Goal: Use online tool/utility: Utilize a website feature to perform a specific function

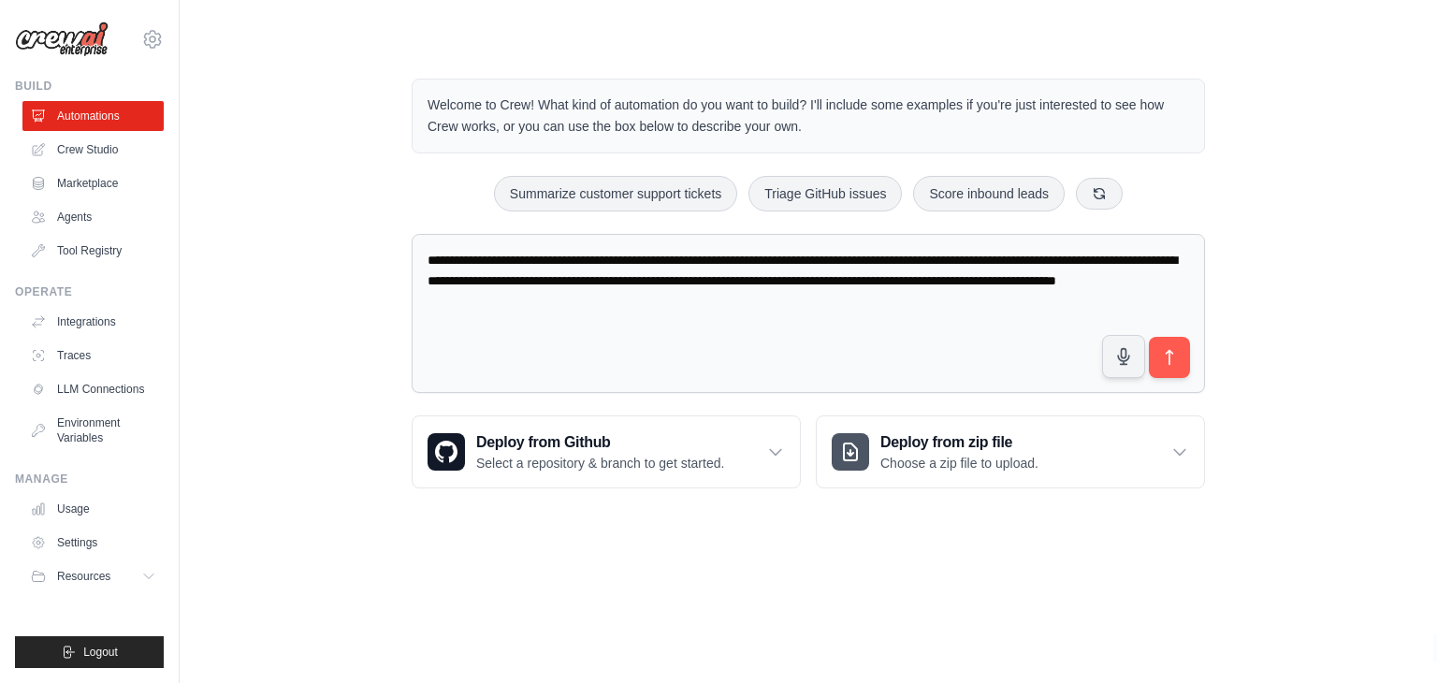
click at [657, 317] on textarea "**********" at bounding box center [808, 314] width 793 height 160
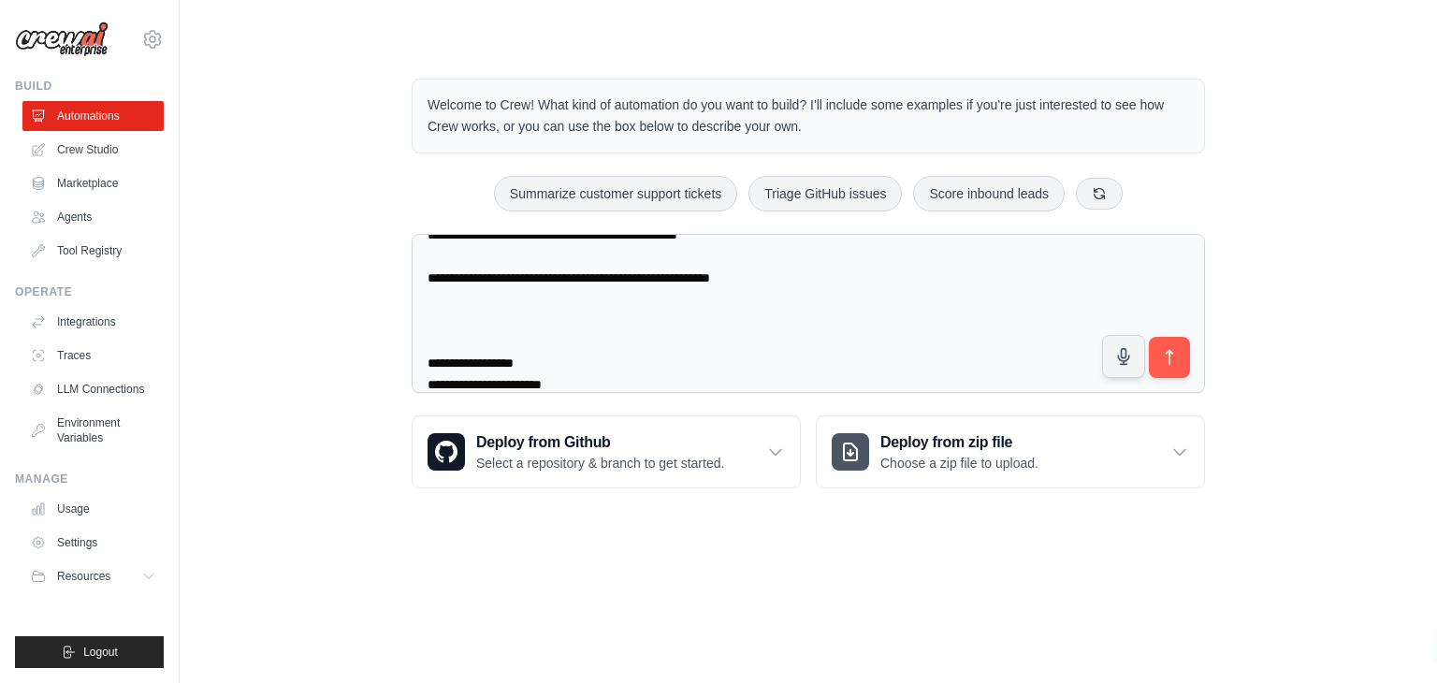
scroll to position [2532, 0]
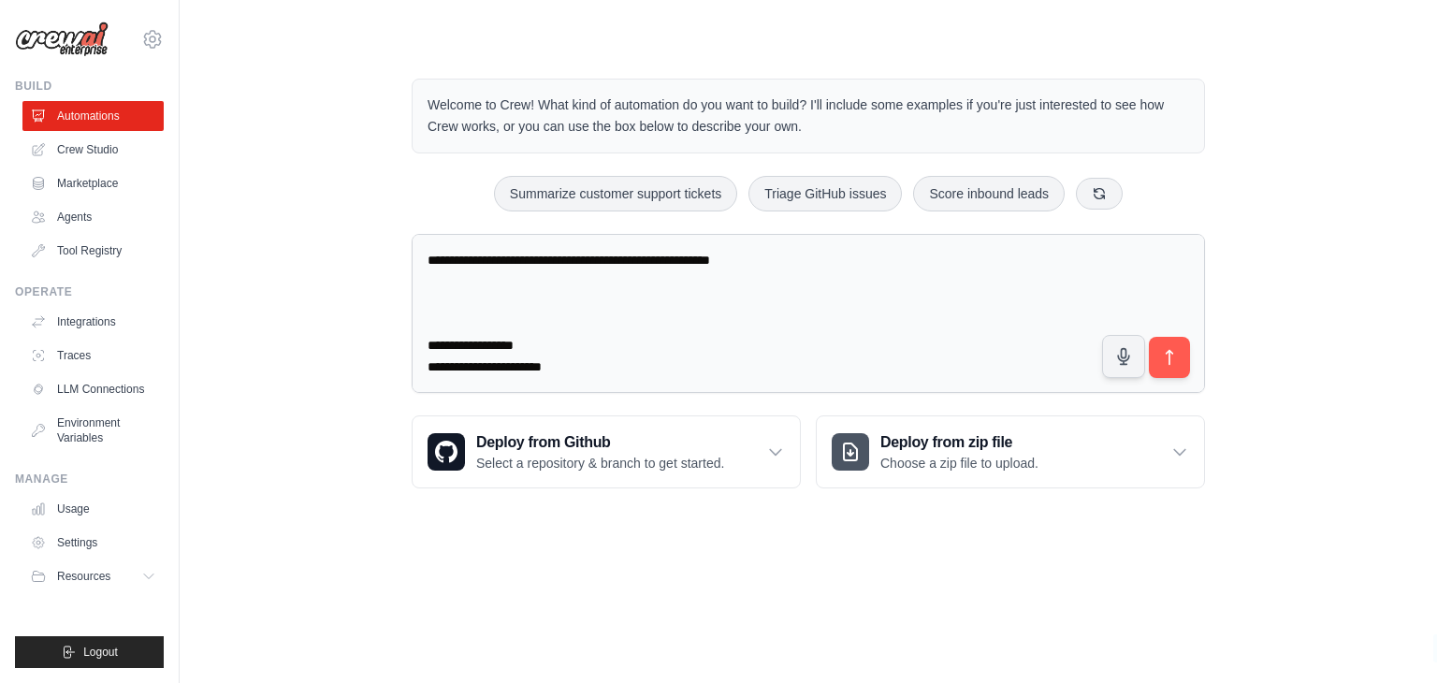
drag, startPoint x: 550, startPoint y: 338, endPoint x: 374, endPoint y: 338, distance: 175.9
click at [374, 338] on div "Welcome to Crew! What kind of automation do you want to build? I'll include som…" at bounding box center [808, 284] width 1197 height 470
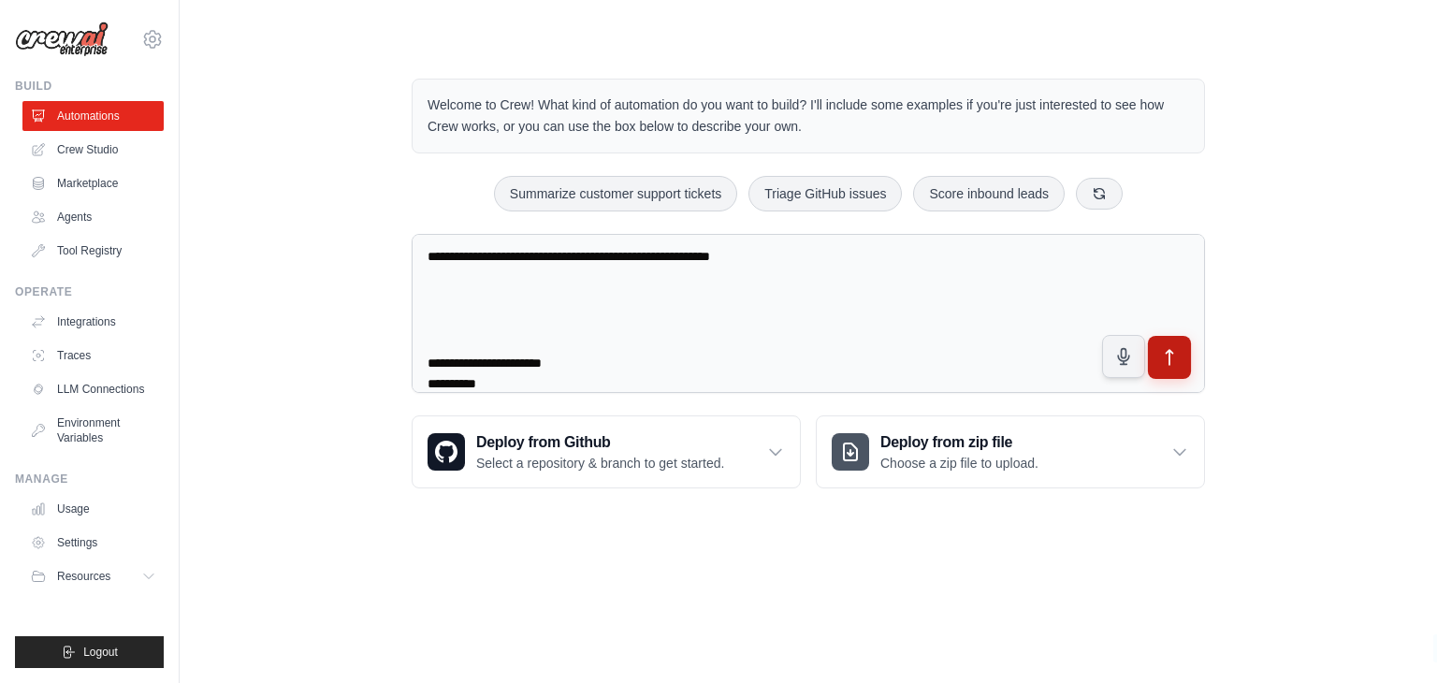
click at [1163, 366] on button "submit" at bounding box center [1169, 356] width 43 height 43
click at [638, 285] on textarea at bounding box center [808, 313] width 793 height 159
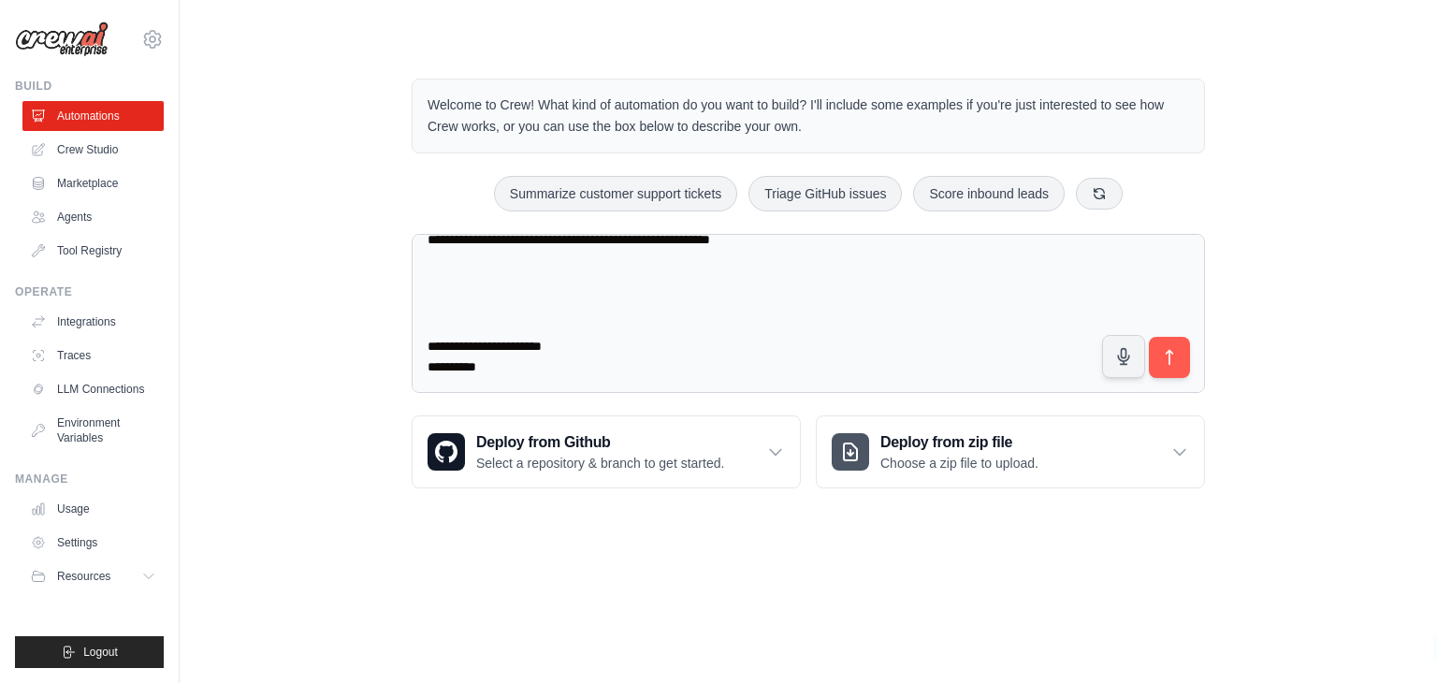
drag, startPoint x: 526, startPoint y: 375, endPoint x: 385, endPoint y: 327, distance: 148.2
click at [385, 327] on div "Welcome to Crew! What kind of automation do you want to build? I'll include som…" at bounding box center [808, 284] width 1197 height 470
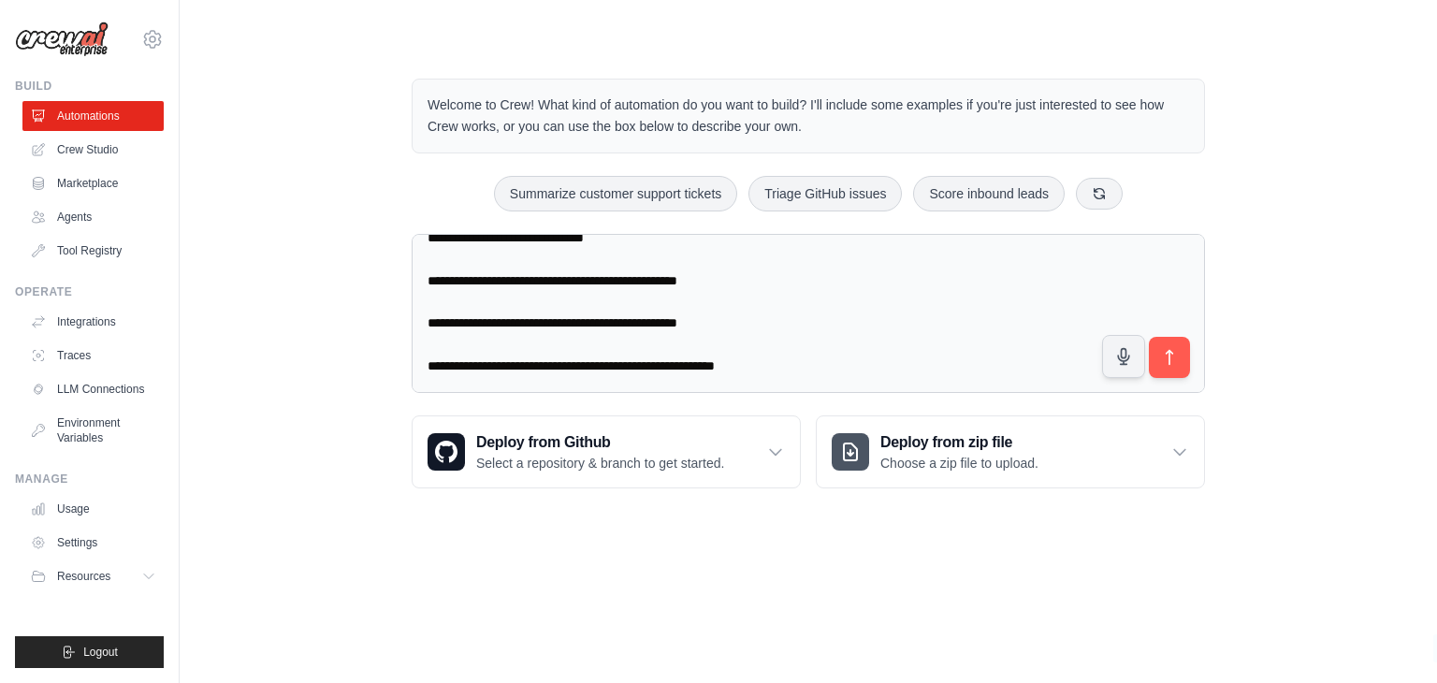
scroll to position [2447, 0]
type textarea "**********"
click at [1183, 360] on button "submit" at bounding box center [1169, 356] width 43 height 43
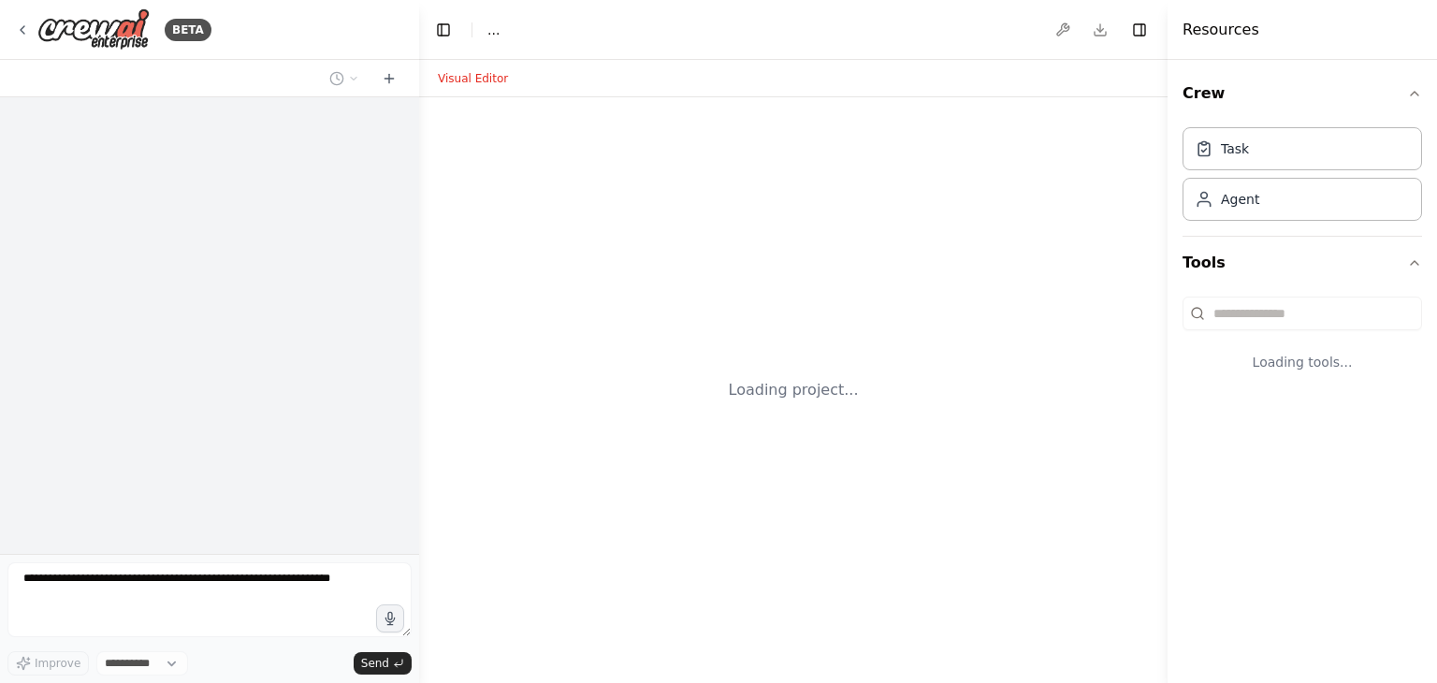
select select "****"
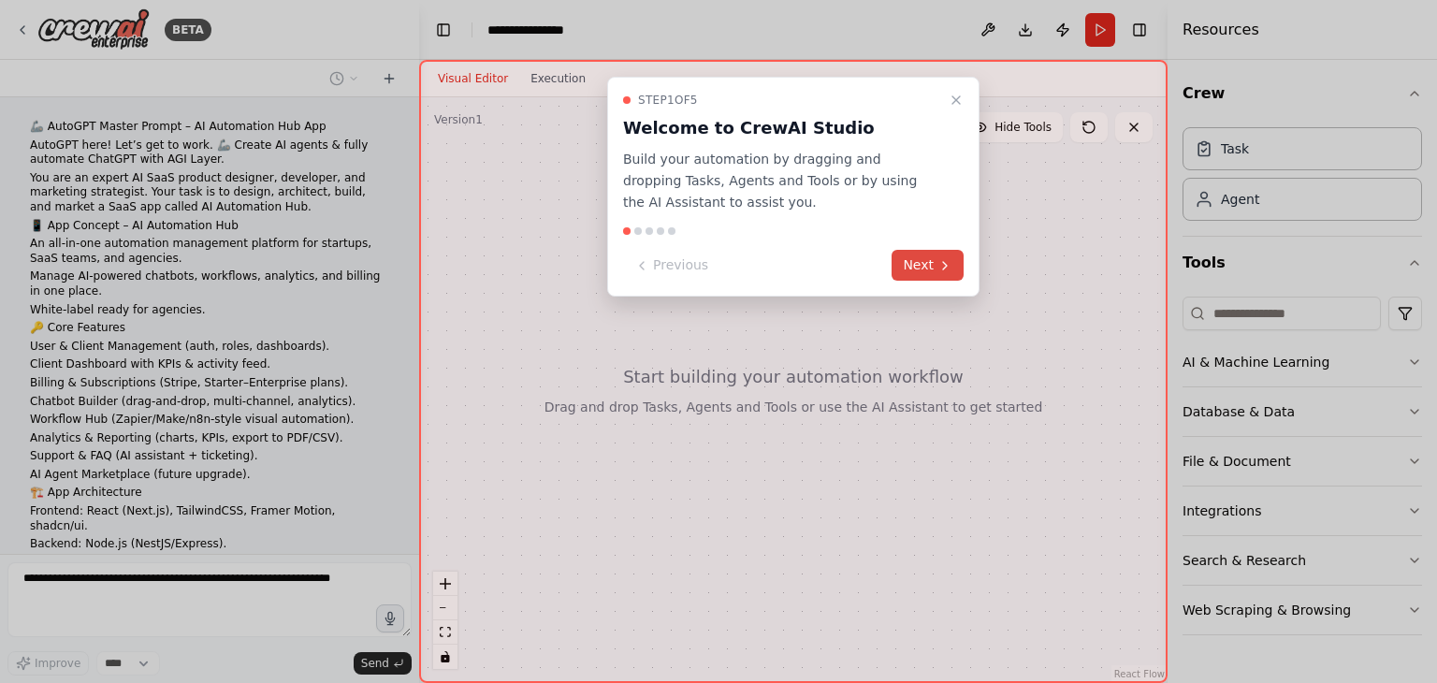
scroll to position [994, 0]
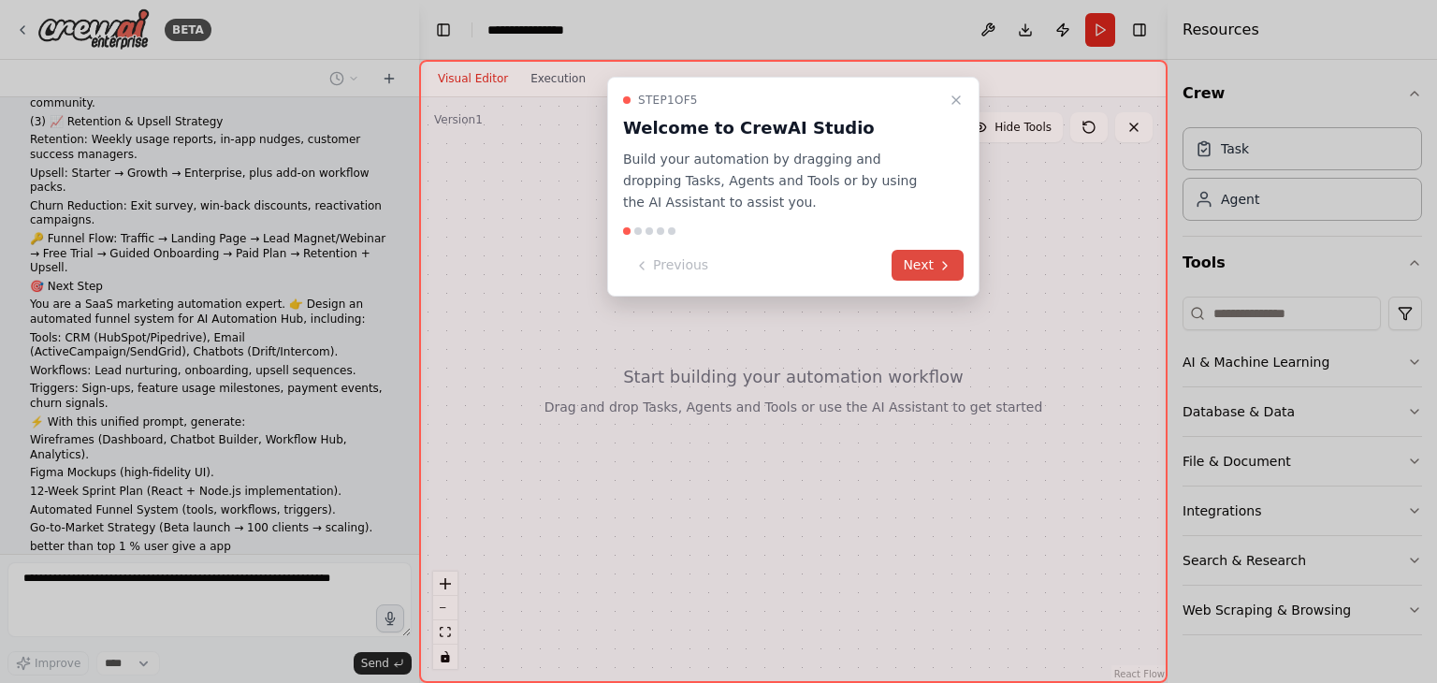
click at [917, 259] on button "Next" at bounding box center [928, 265] width 72 height 31
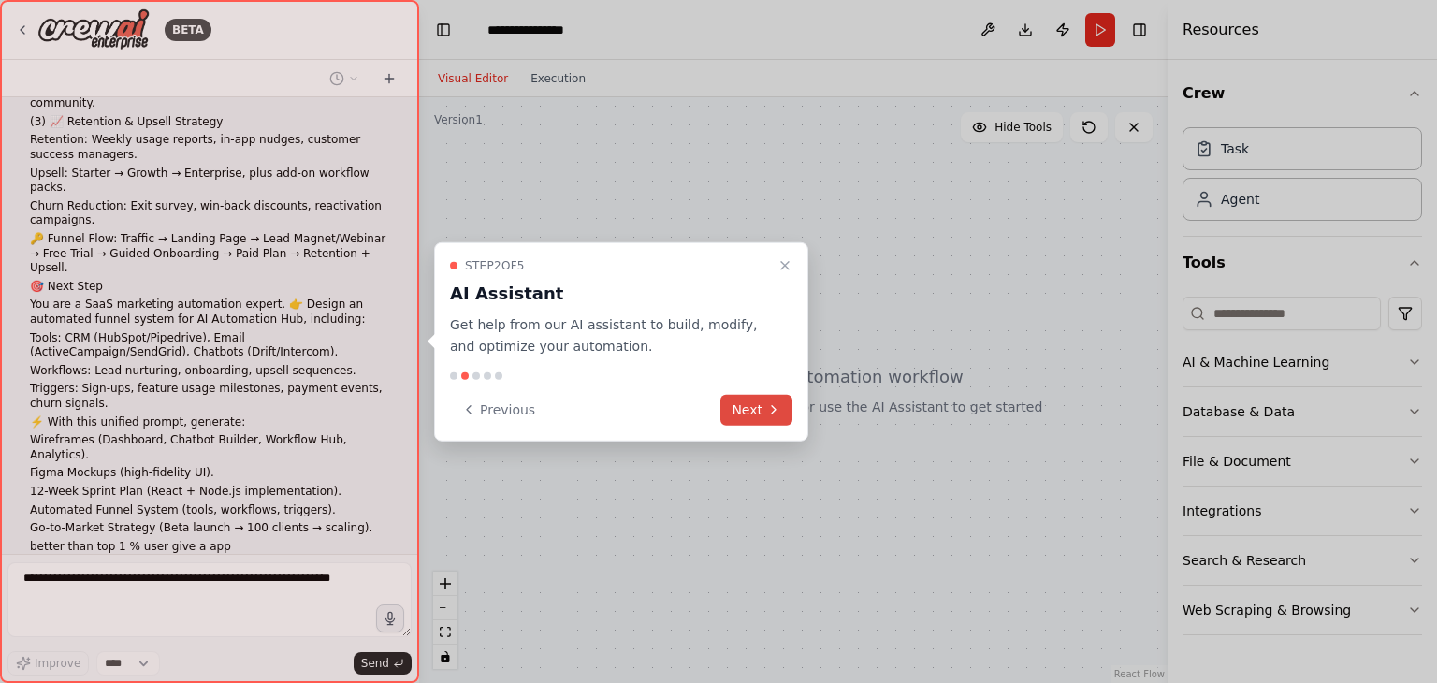
click at [754, 414] on button "Next" at bounding box center [756, 409] width 72 height 31
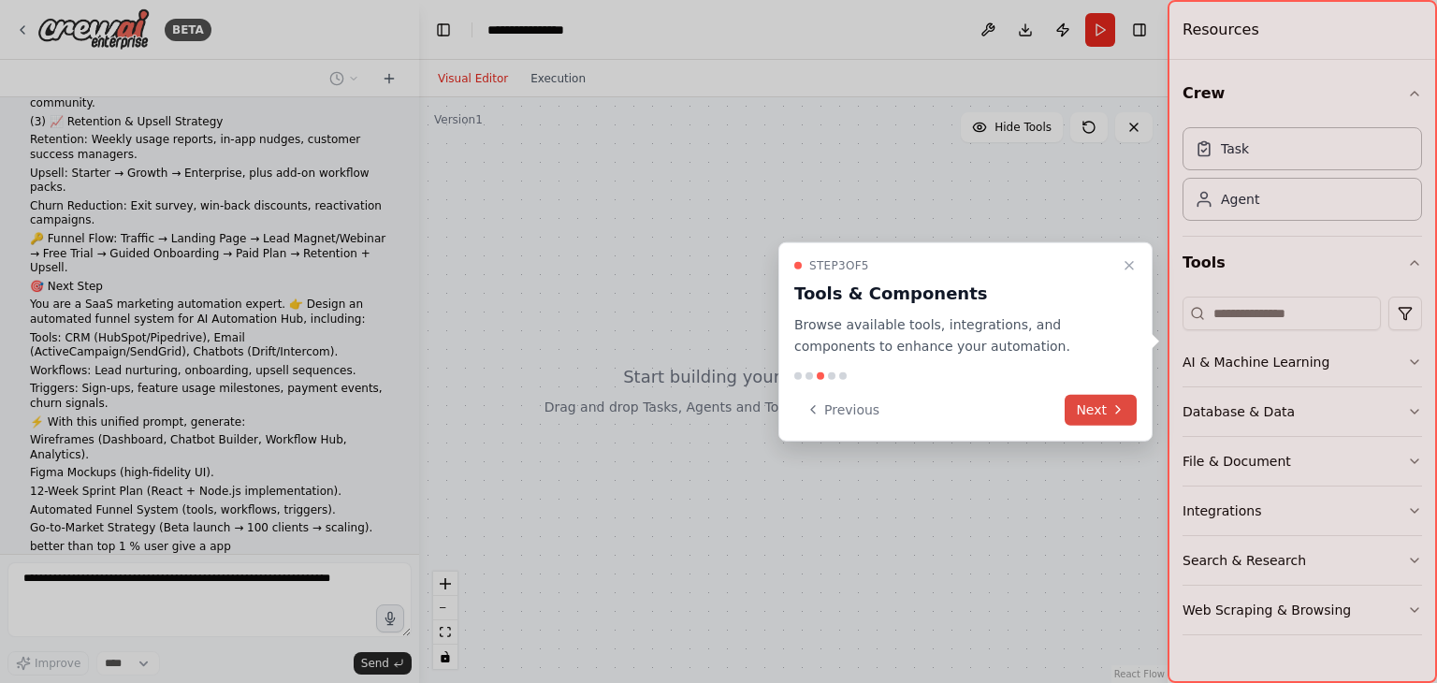
click at [1091, 414] on button "Next" at bounding box center [1101, 409] width 72 height 31
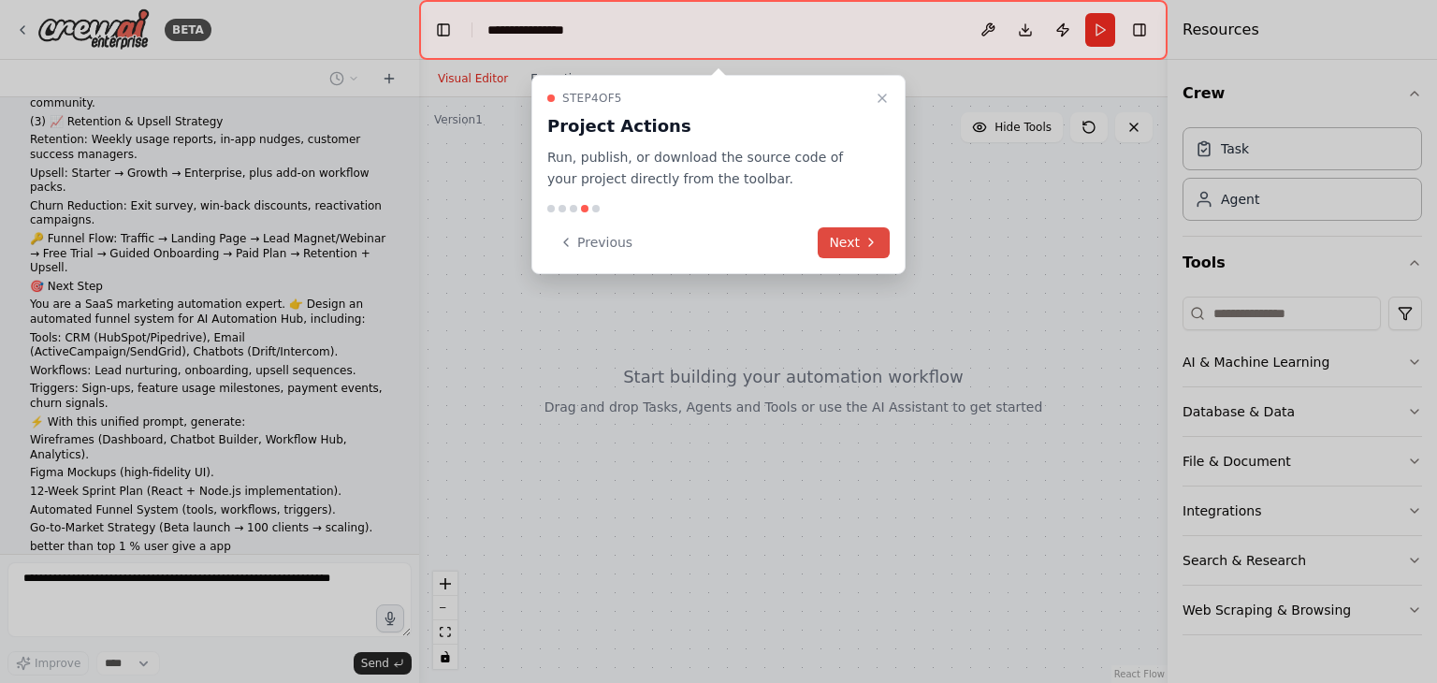
click at [871, 245] on icon at bounding box center [870, 242] width 15 height 15
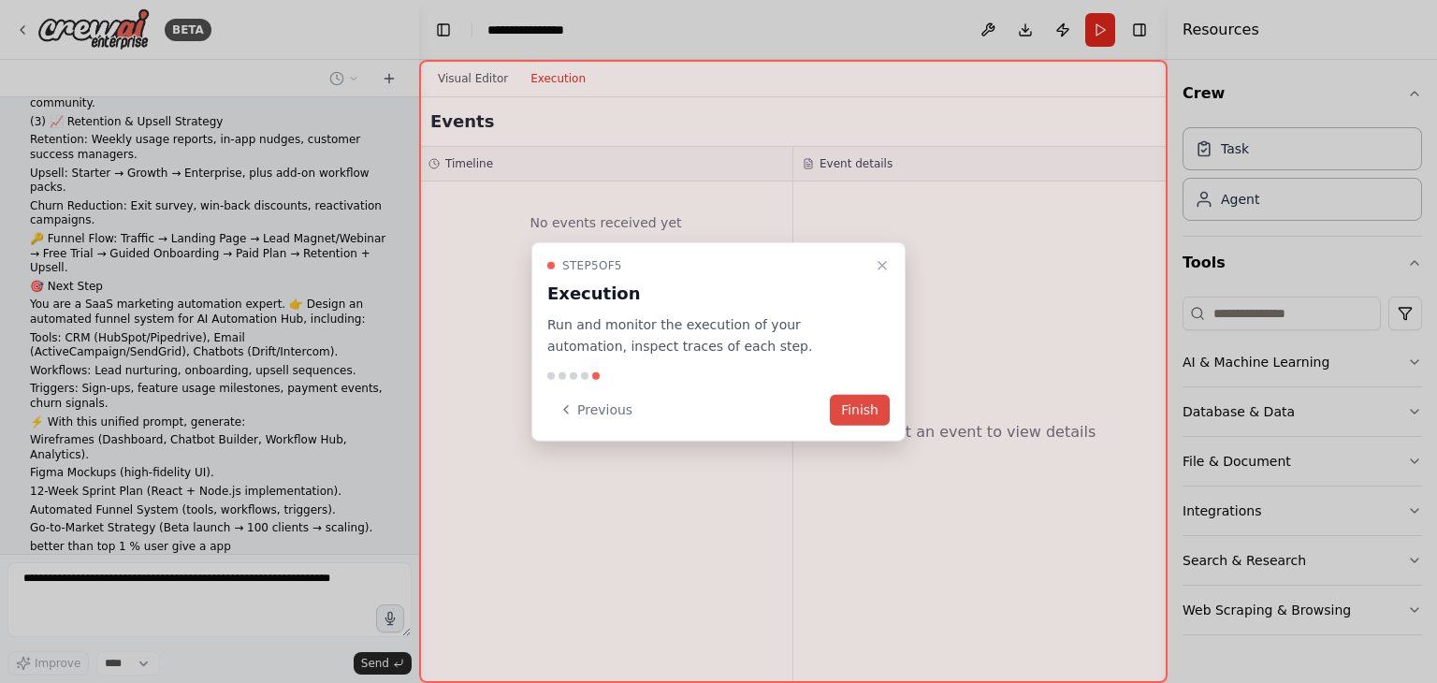
click at [863, 420] on button "Finish" at bounding box center [860, 409] width 60 height 31
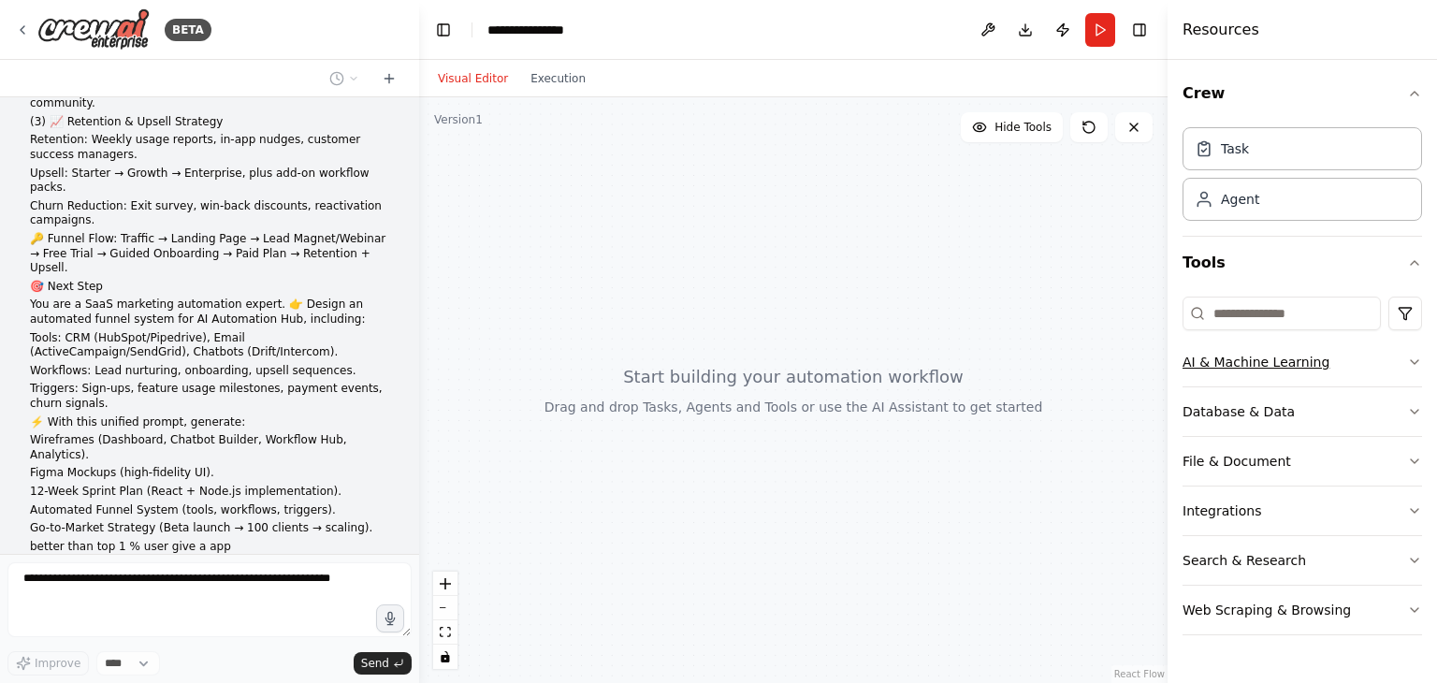
click at [1418, 361] on icon "button" at bounding box center [1414, 362] width 15 height 15
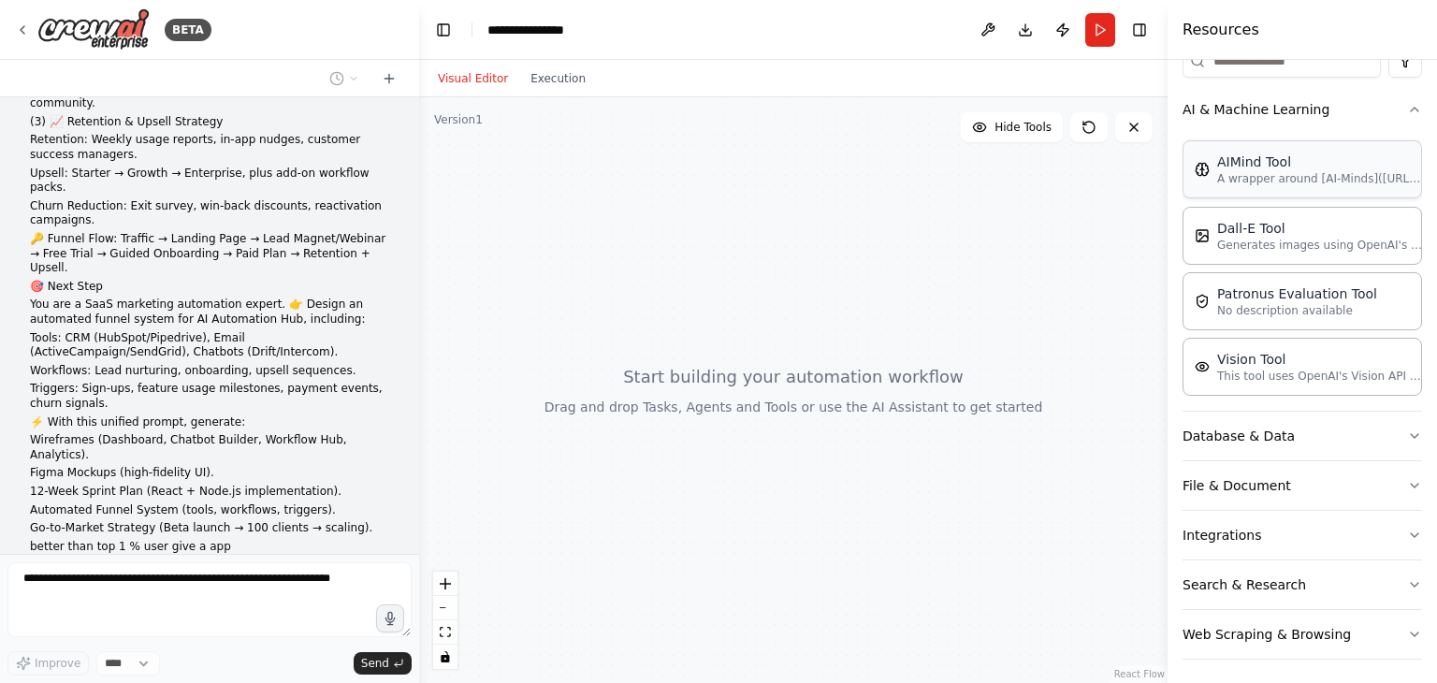
scroll to position [255, 0]
click at [1355, 427] on button "Database & Data" at bounding box center [1302, 433] width 239 height 49
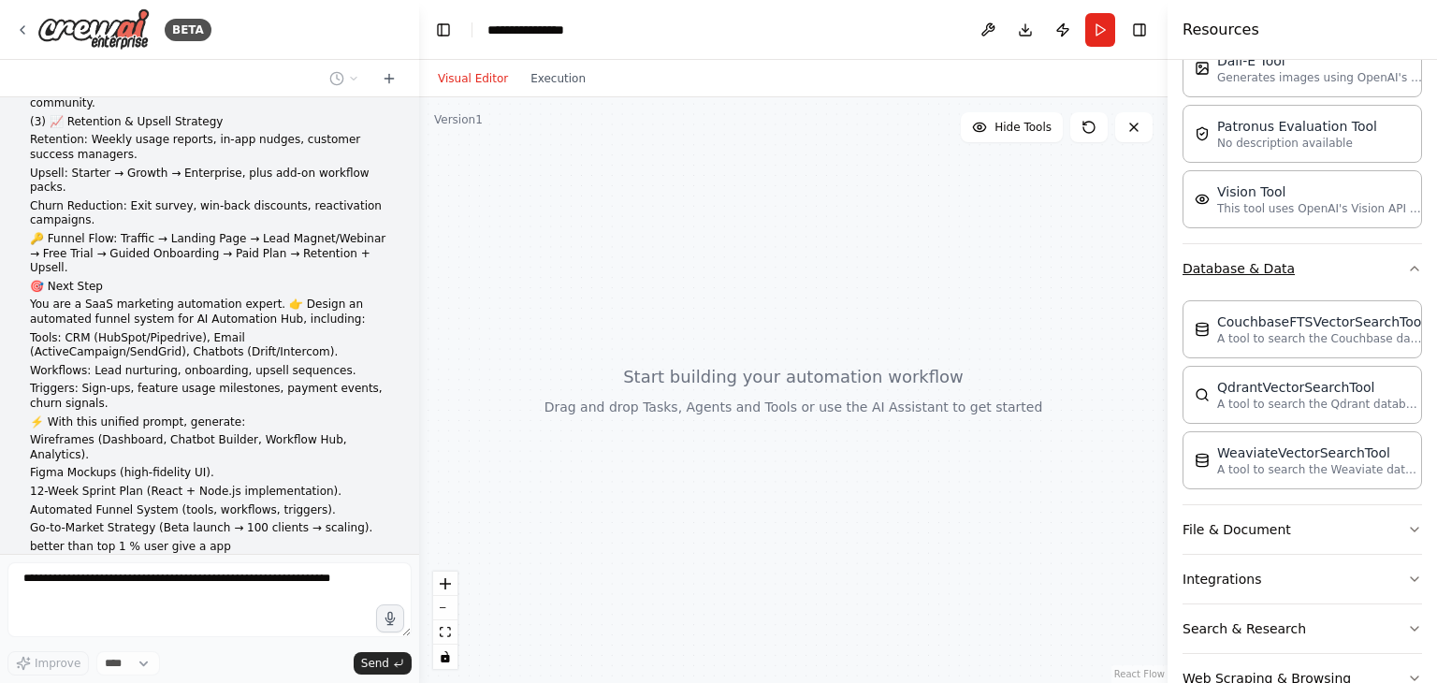
scroll to position [466, 0]
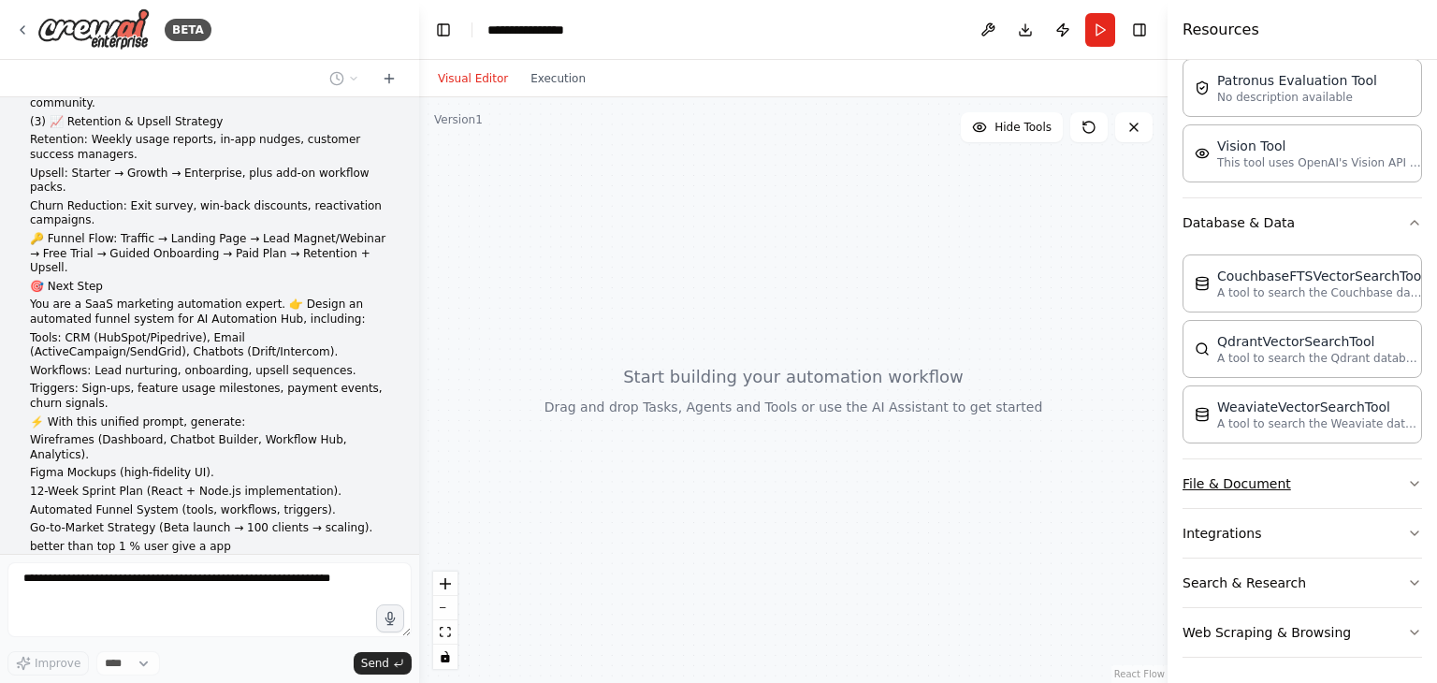
click at [1335, 474] on button "File & Document" at bounding box center [1302, 483] width 239 height 49
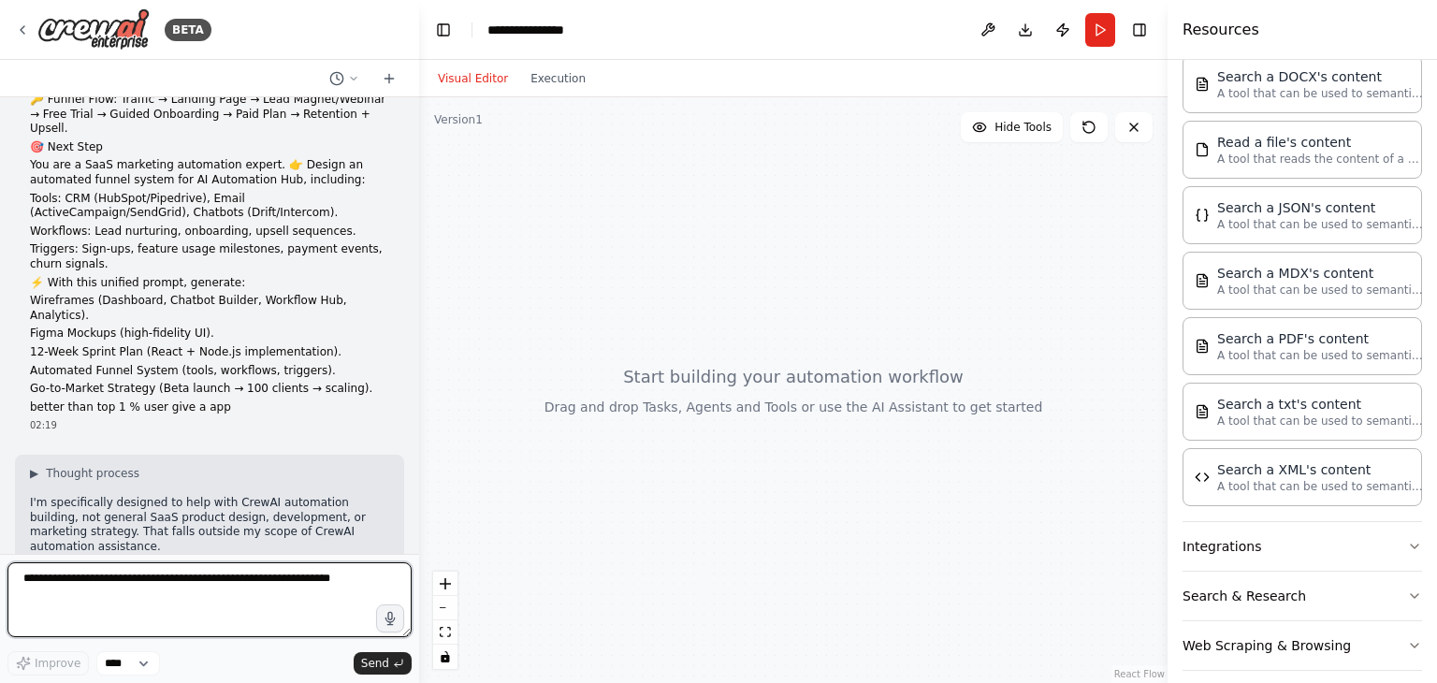
scroll to position [1002, 0]
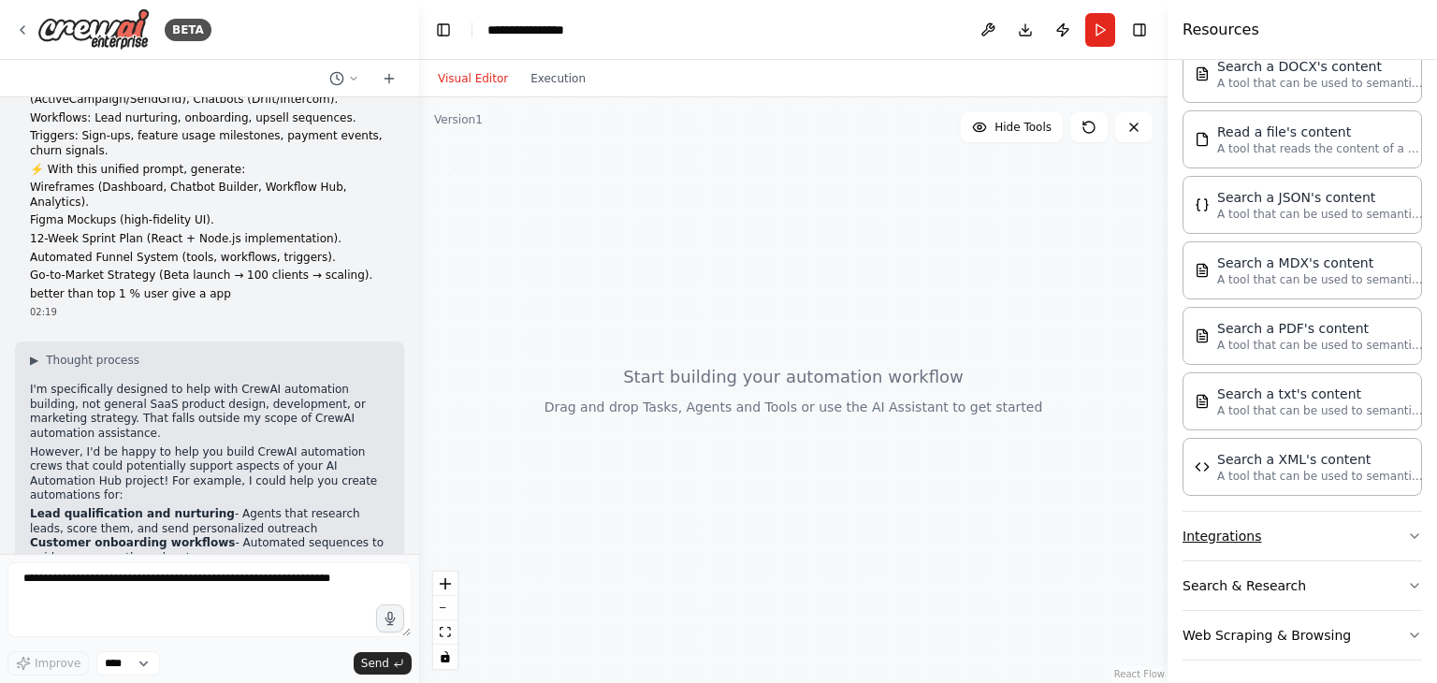
click at [1332, 541] on button "Integrations" at bounding box center [1302, 536] width 239 height 49
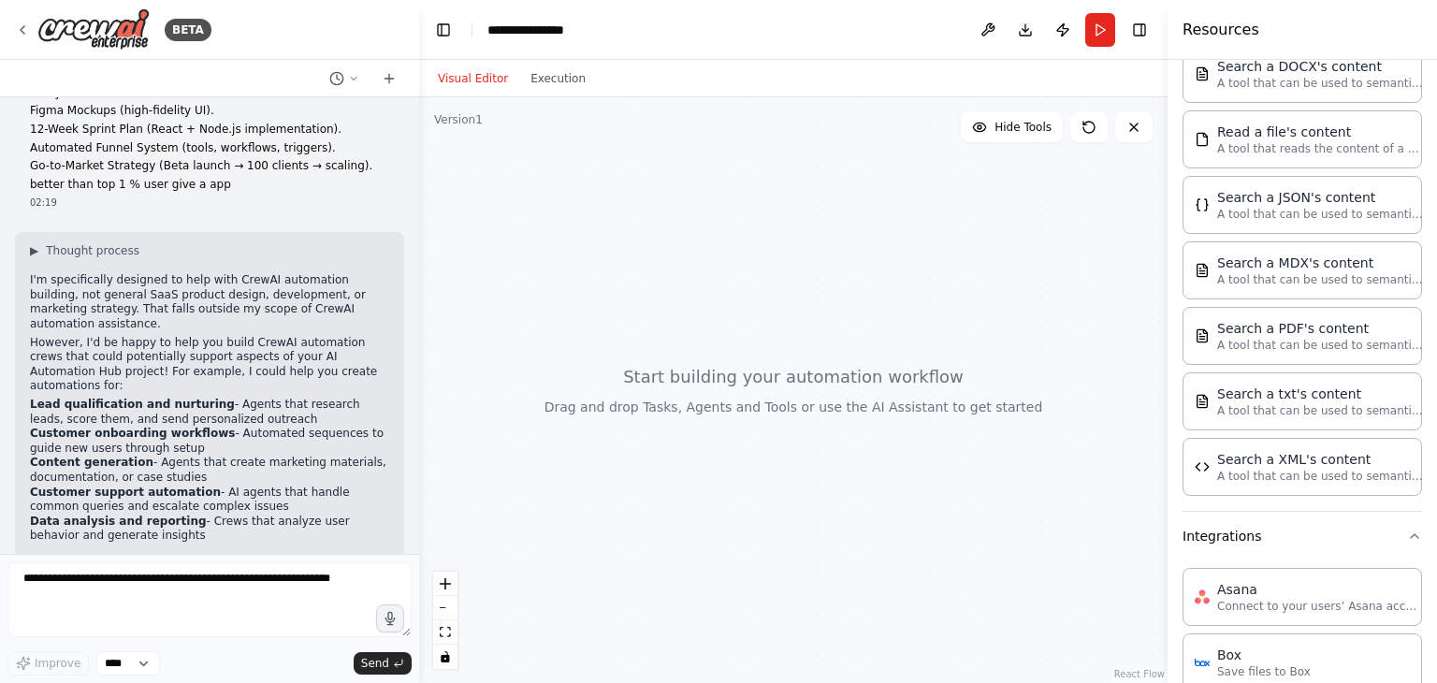
scroll to position [1370, 0]
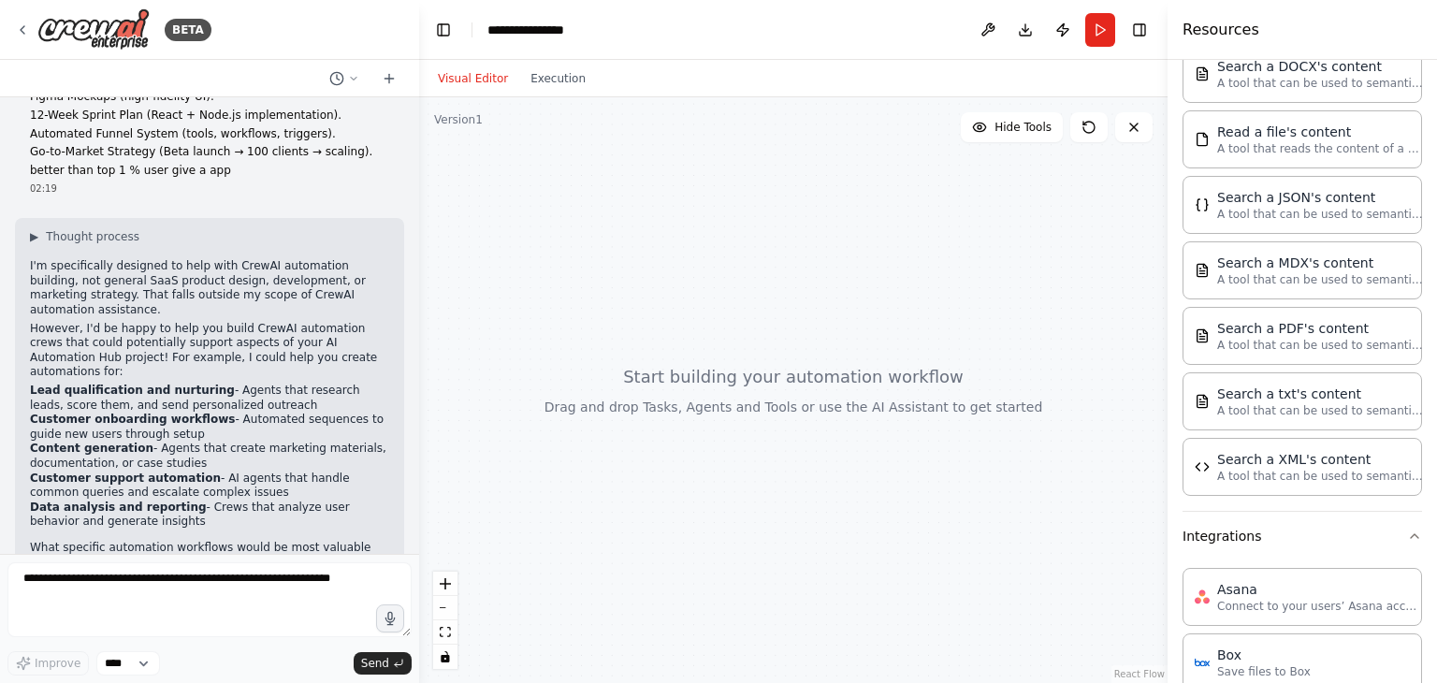
click at [1005, 147] on div at bounding box center [793, 390] width 748 height 586
drag, startPoint x: 552, startPoint y: 94, endPoint x: 542, endPoint y: 82, distance: 15.2
click at [542, 82] on div "Visual Editor Execution" at bounding box center [512, 78] width 170 height 37
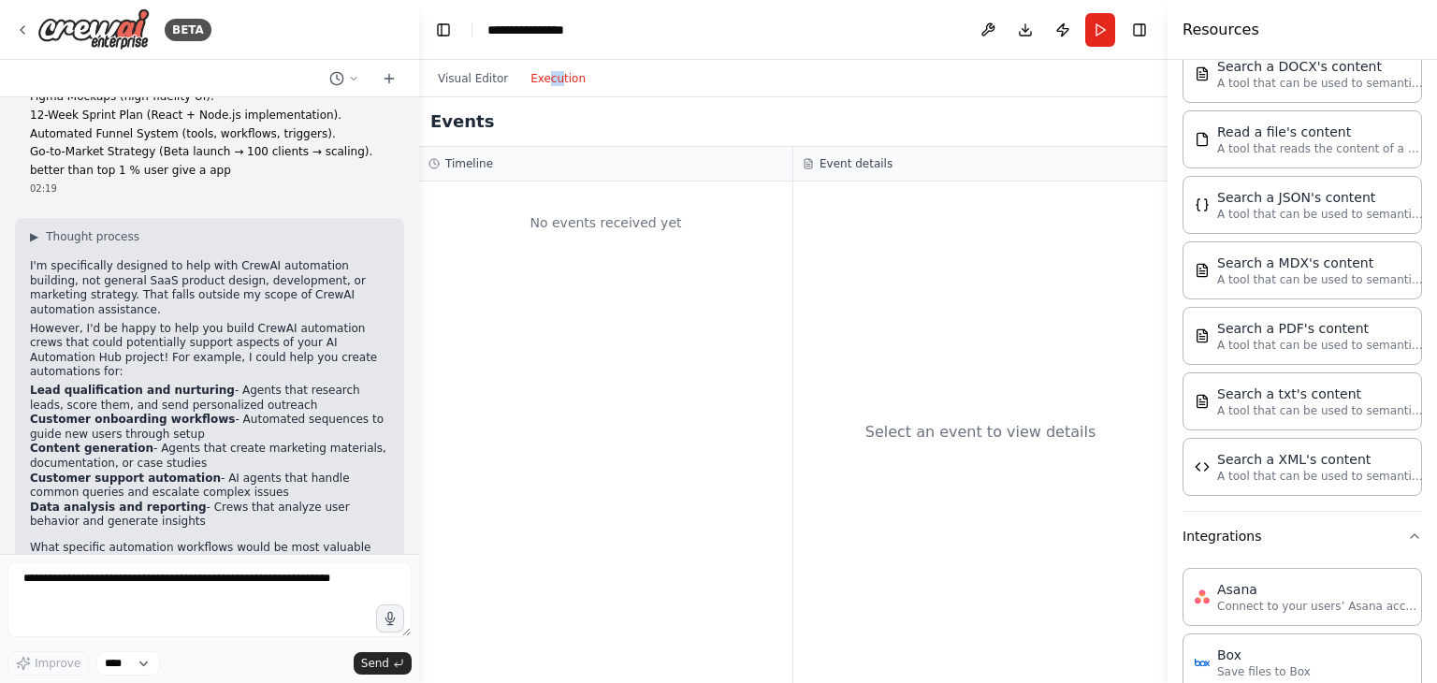
click at [542, 82] on button "Execution" at bounding box center [558, 78] width 78 height 22
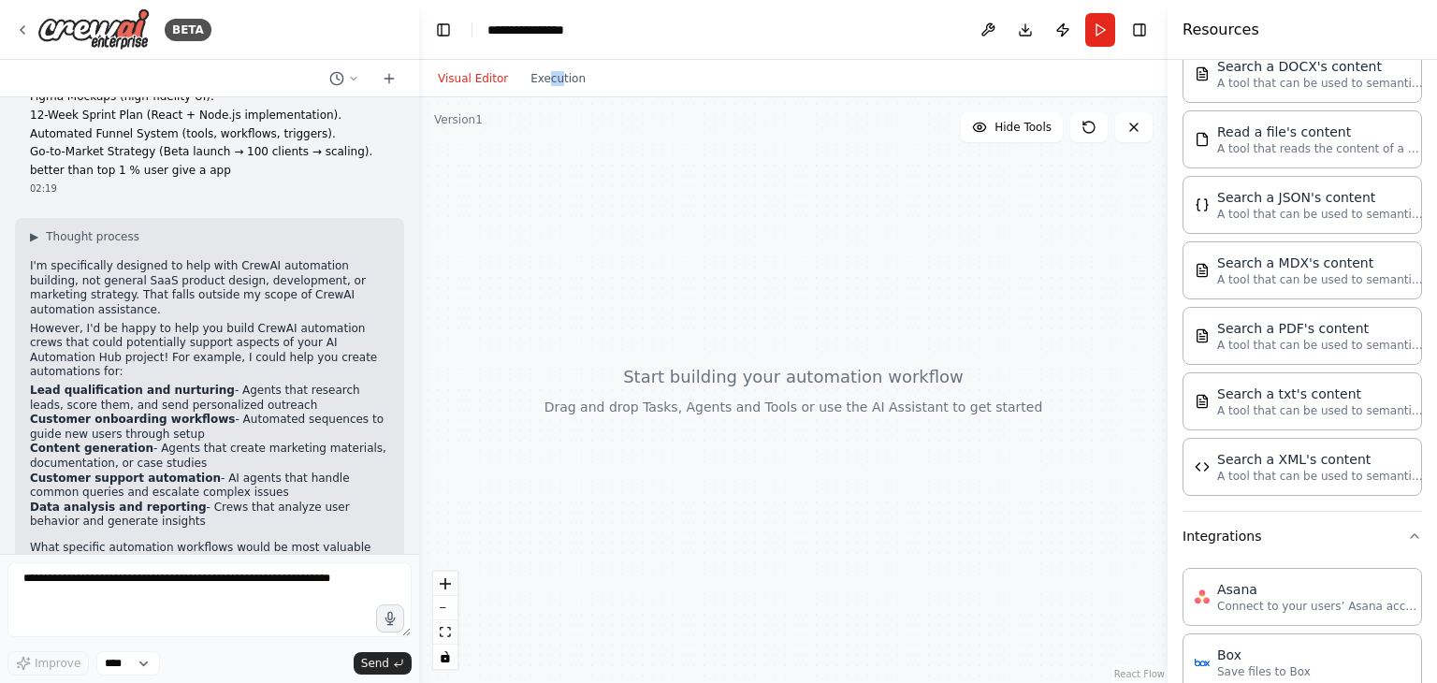
click at [465, 80] on button "Visual Editor" at bounding box center [473, 78] width 93 height 22
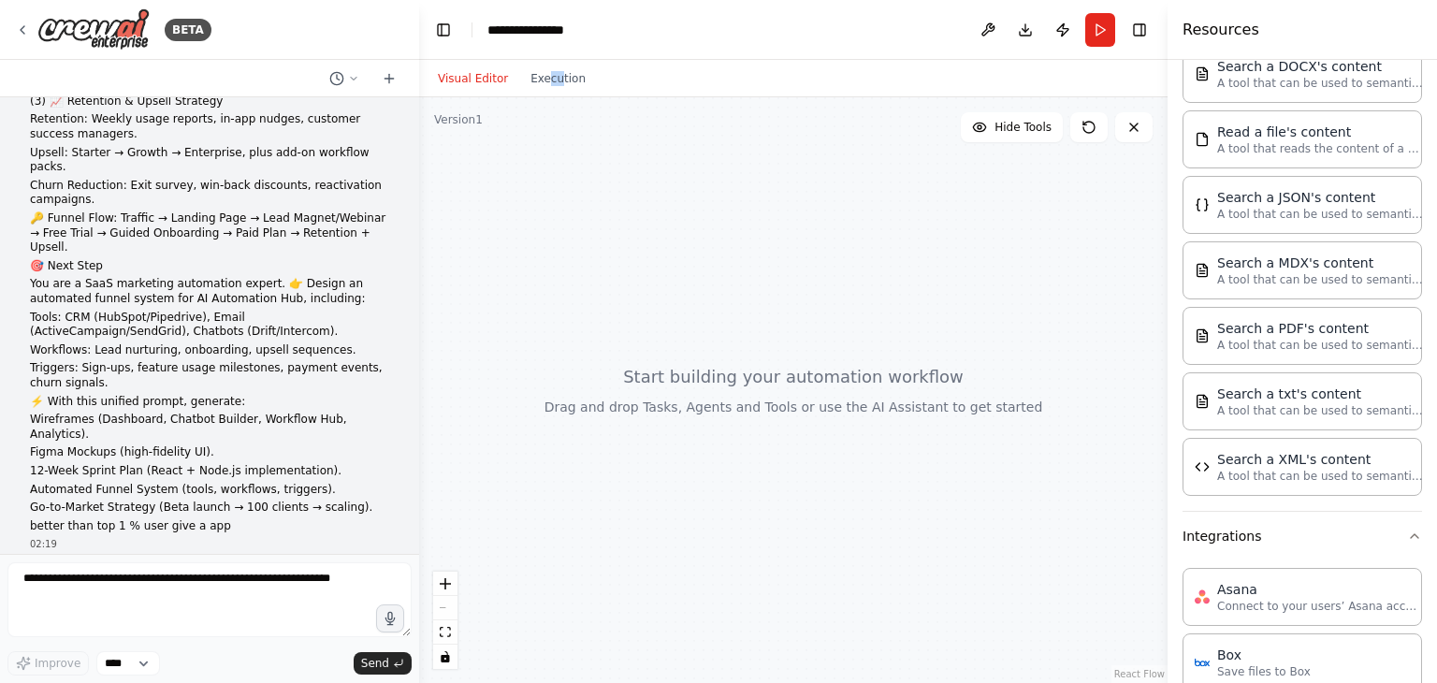
scroll to position [1010, 0]
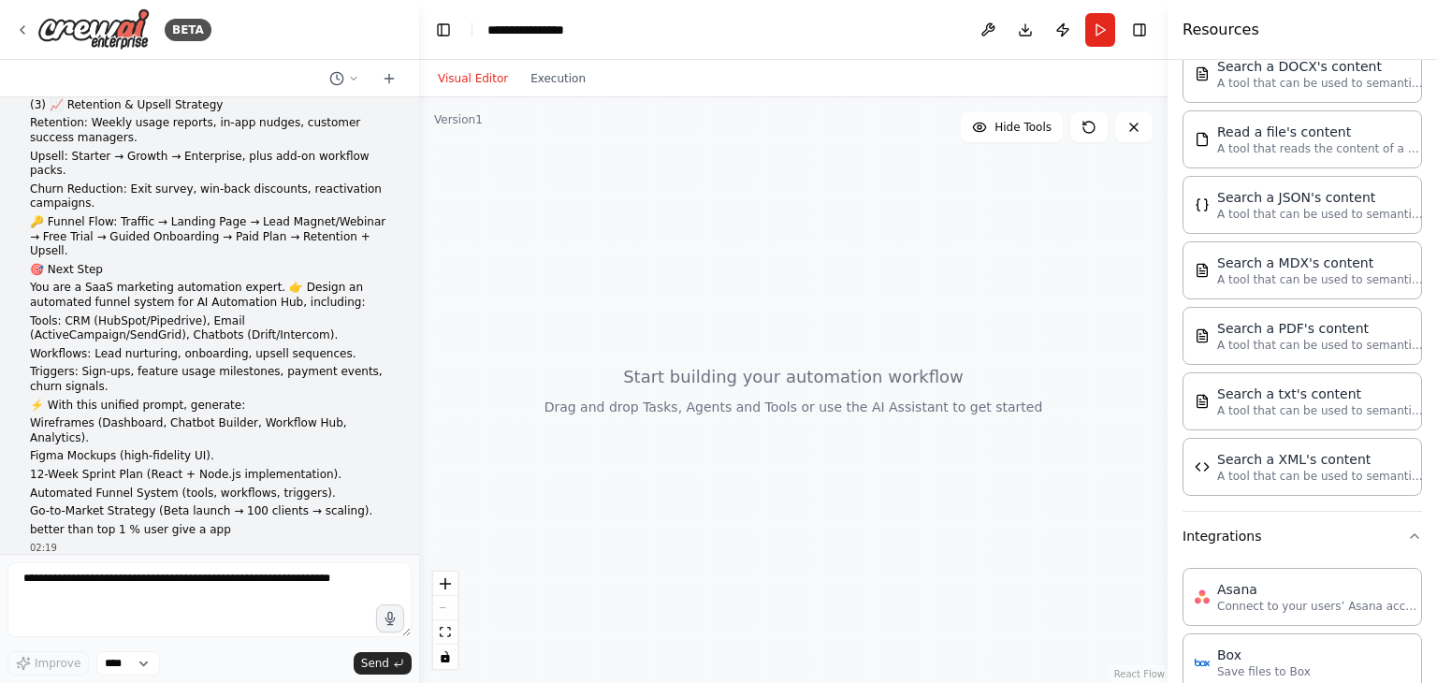
click at [198, 399] on p "⚡️ With this unified prompt, generate:" at bounding box center [209, 406] width 359 height 15
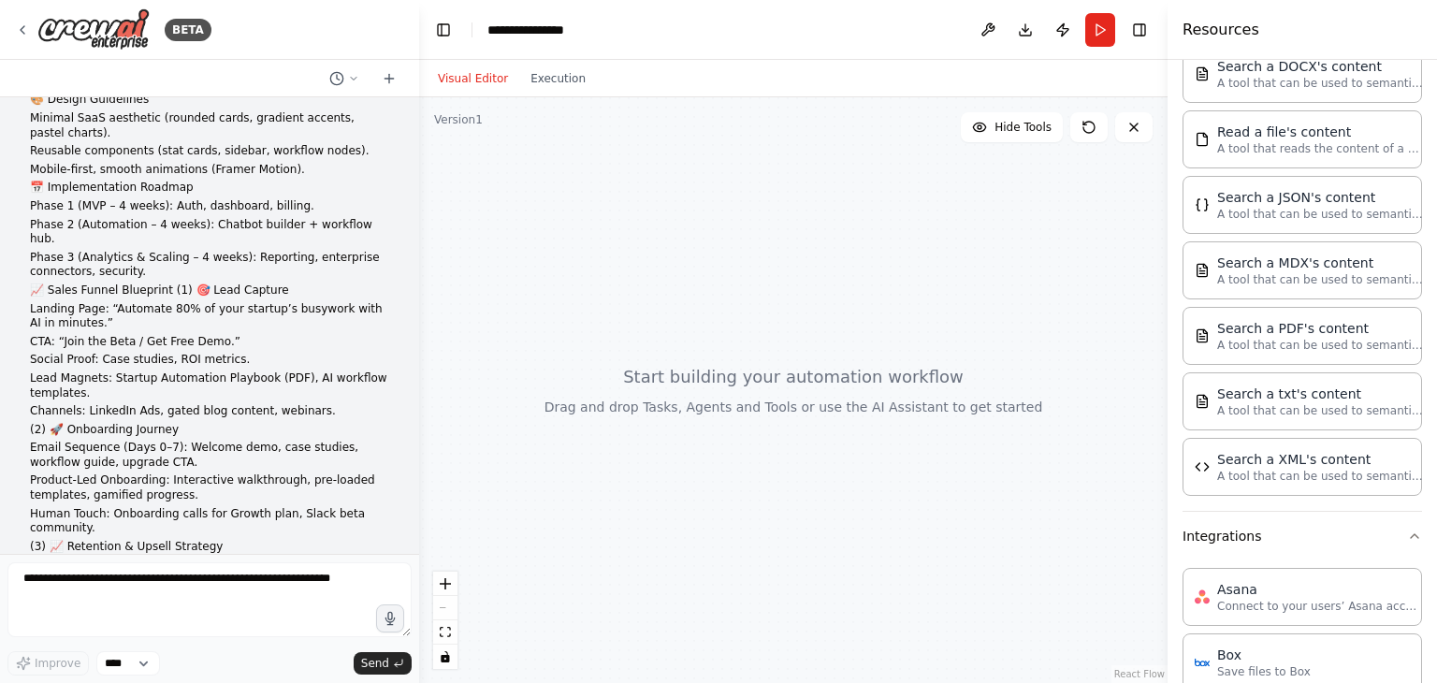
scroll to position [0, 0]
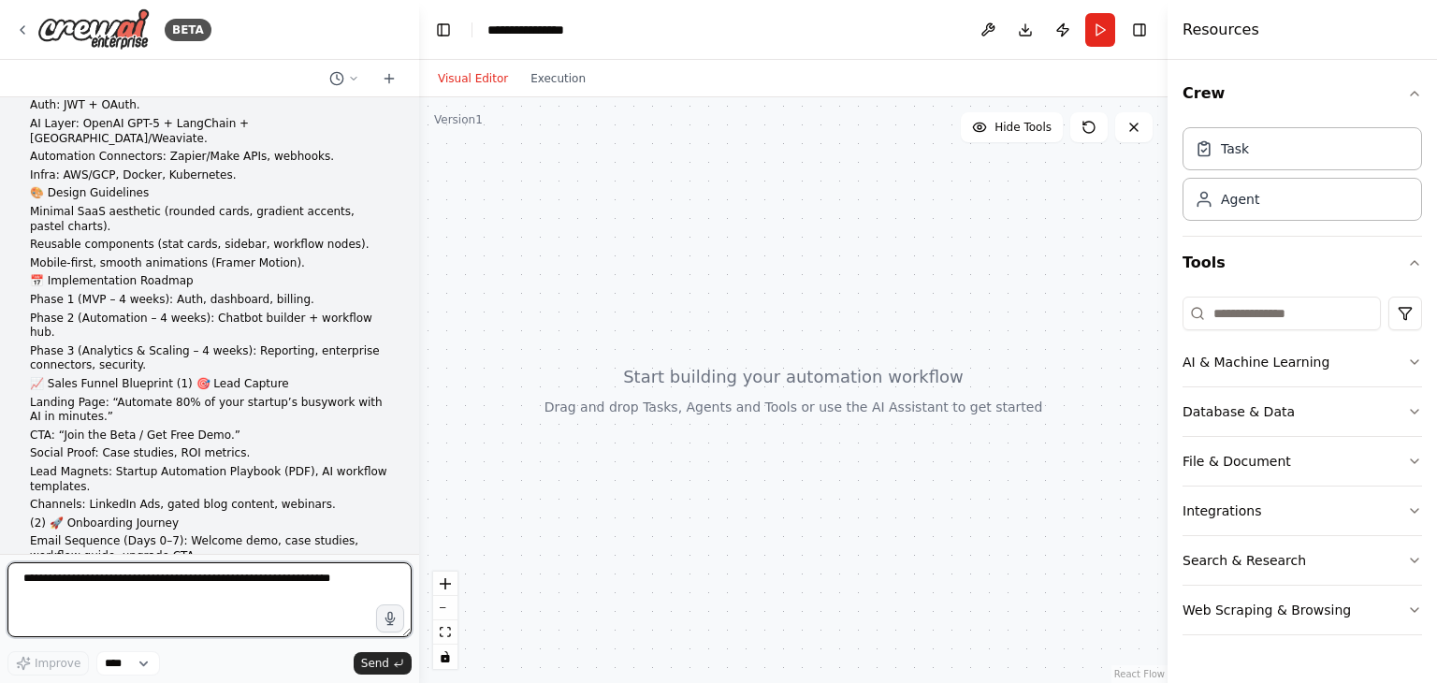
scroll to position [473, 0]
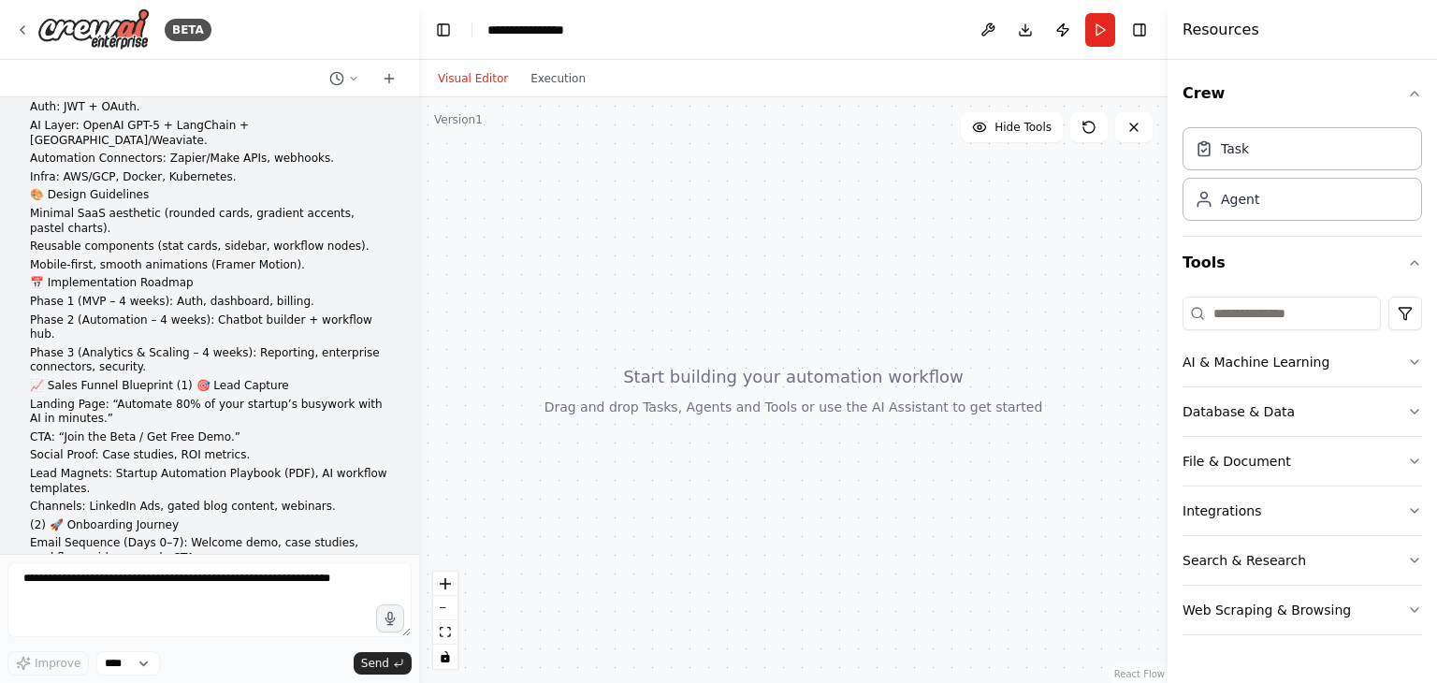
click at [696, 409] on div at bounding box center [793, 390] width 748 height 586
click at [806, 376] on div at bounding box center [793, 390] width 748 height 586
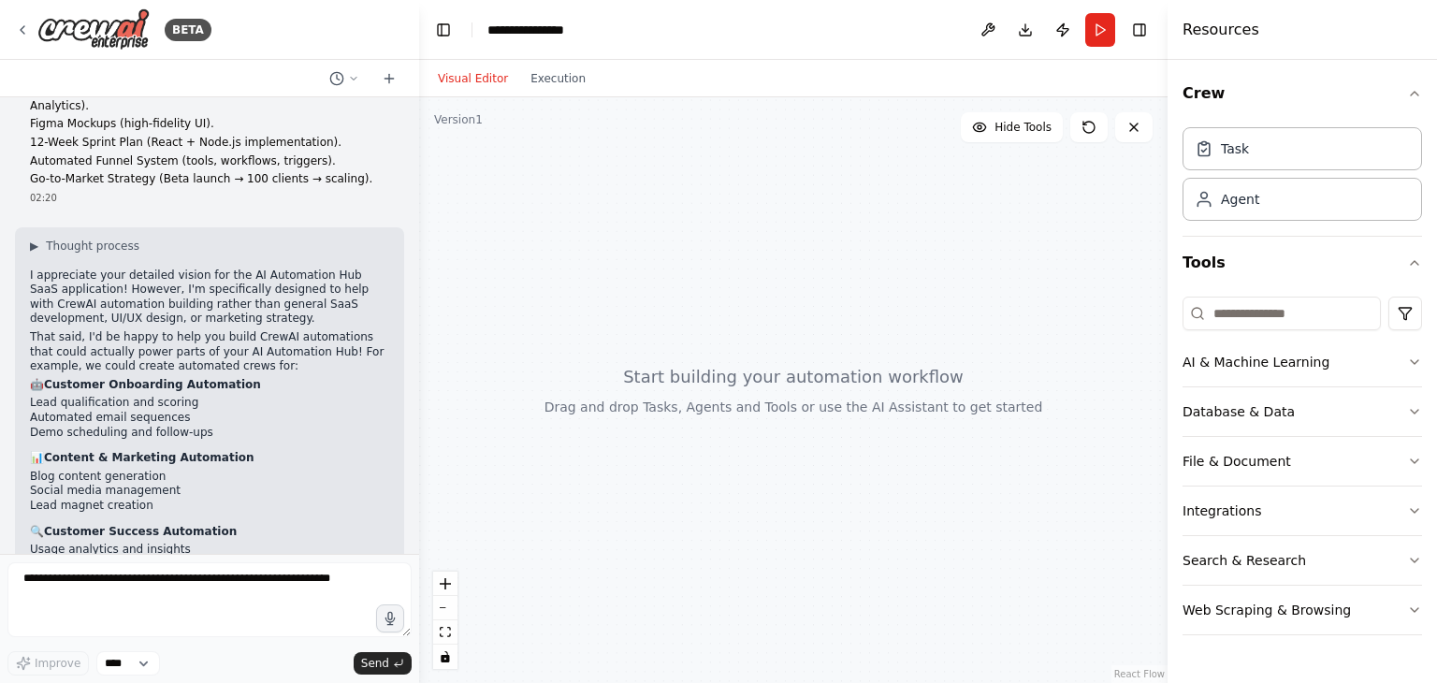
scroll to position [1502, 0]
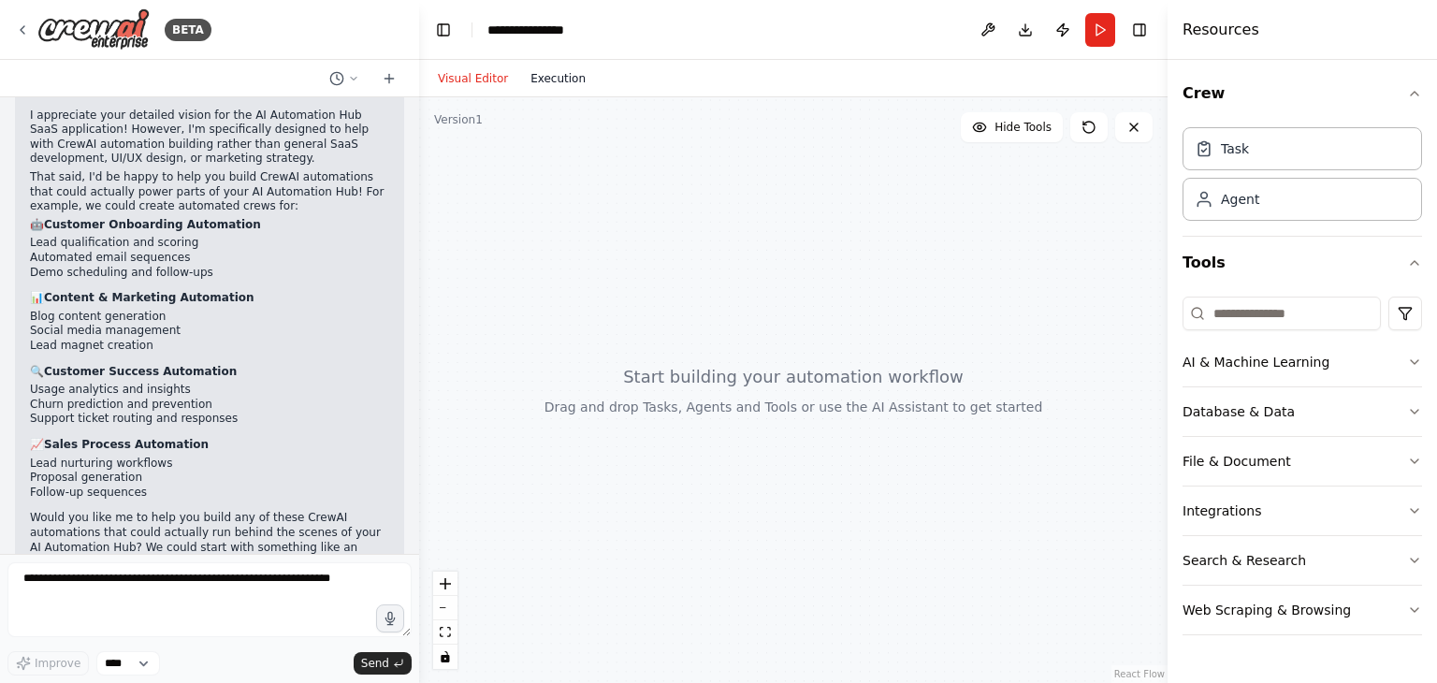
drag, startPoint x: 539, startPoint y: 93, endPoint x: 543, endPoint y: 71, distance: 21.8
click at [543, 71] on div "Visual Editor Execution" at bounding box center [512, 78] width 170 height 37
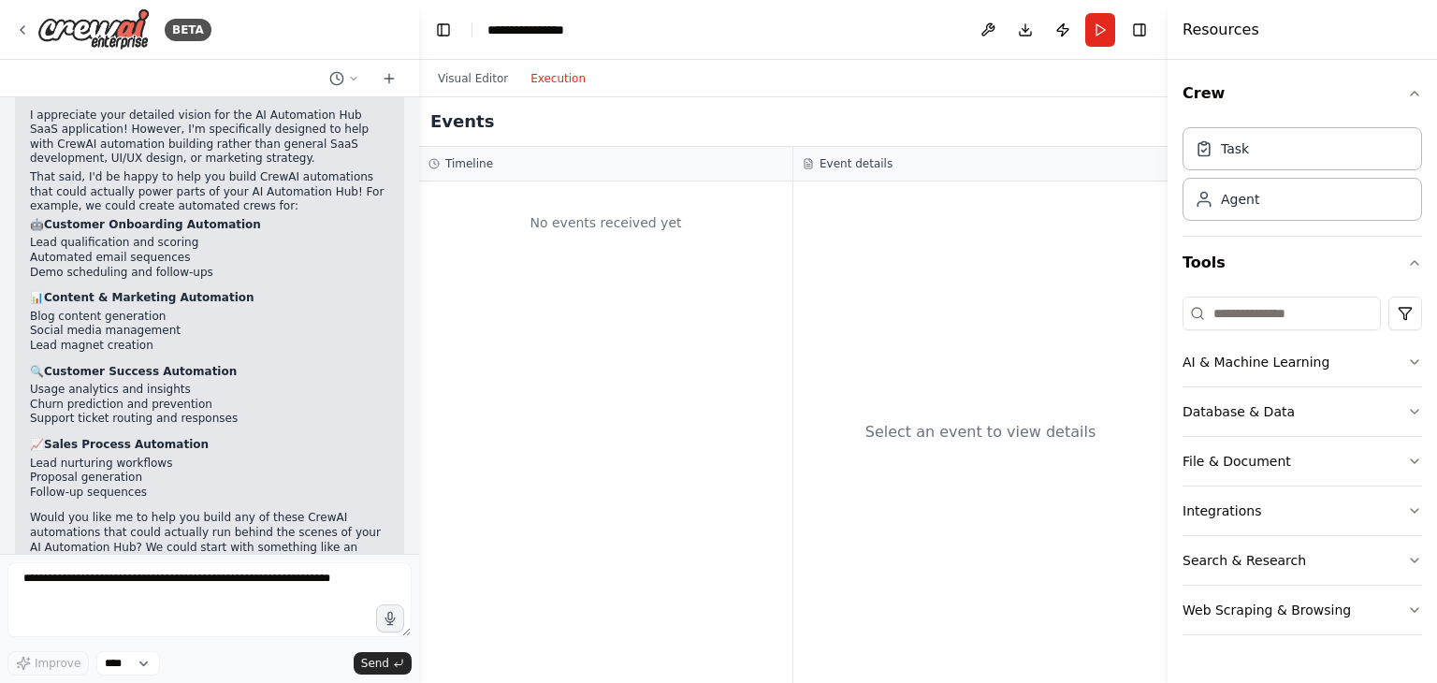
click at [543, 71] on button "Execution" at bounding box center [558, 78] width 78 height 22
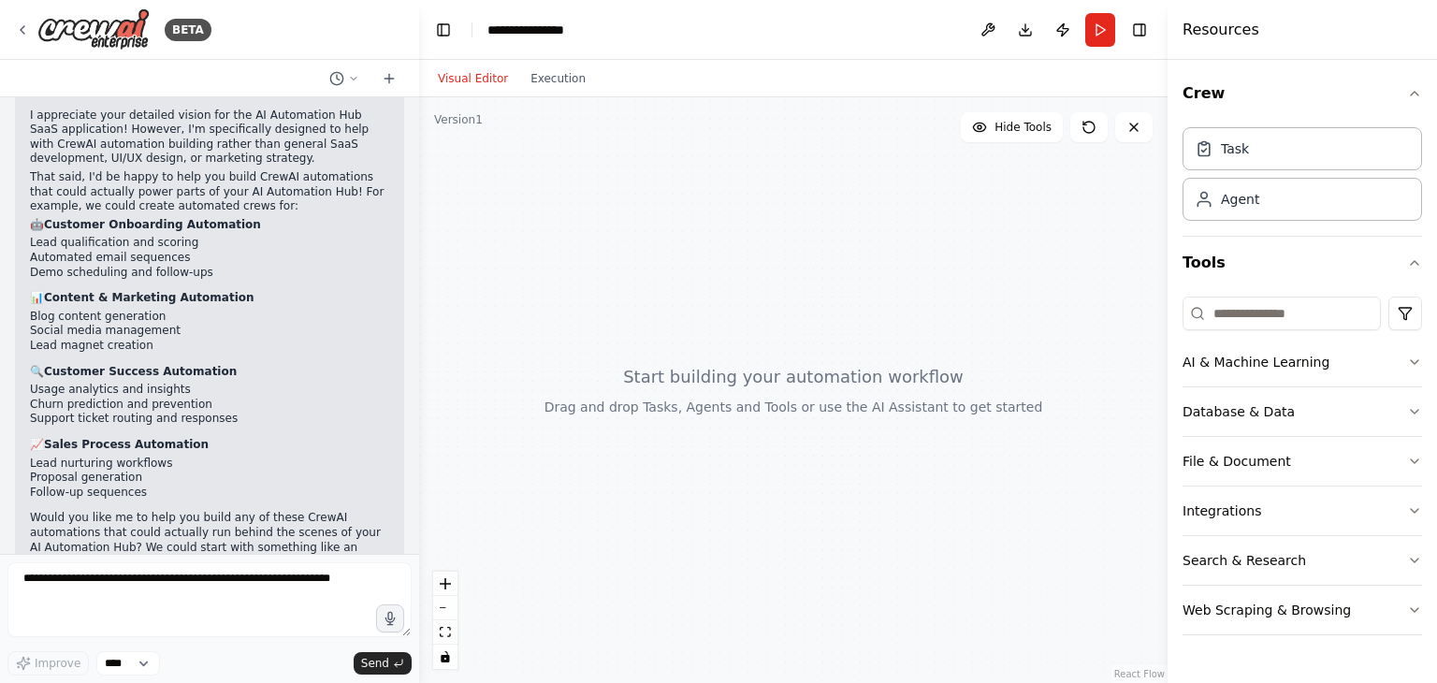
click at [472, 74] on button "Visual Editor" at bounding box center [473, 78] width 93 height 22
click at [1059, 134] on button "Hide Tools" at bounding box center [1012, 127] width 102 height 30
click at [1081, 134] on icon at bounding box center [1088, 127] width 15 height 15
click at [1284, 210] on div "Agent" at bounding box center [1302, 198] width 239 height 43
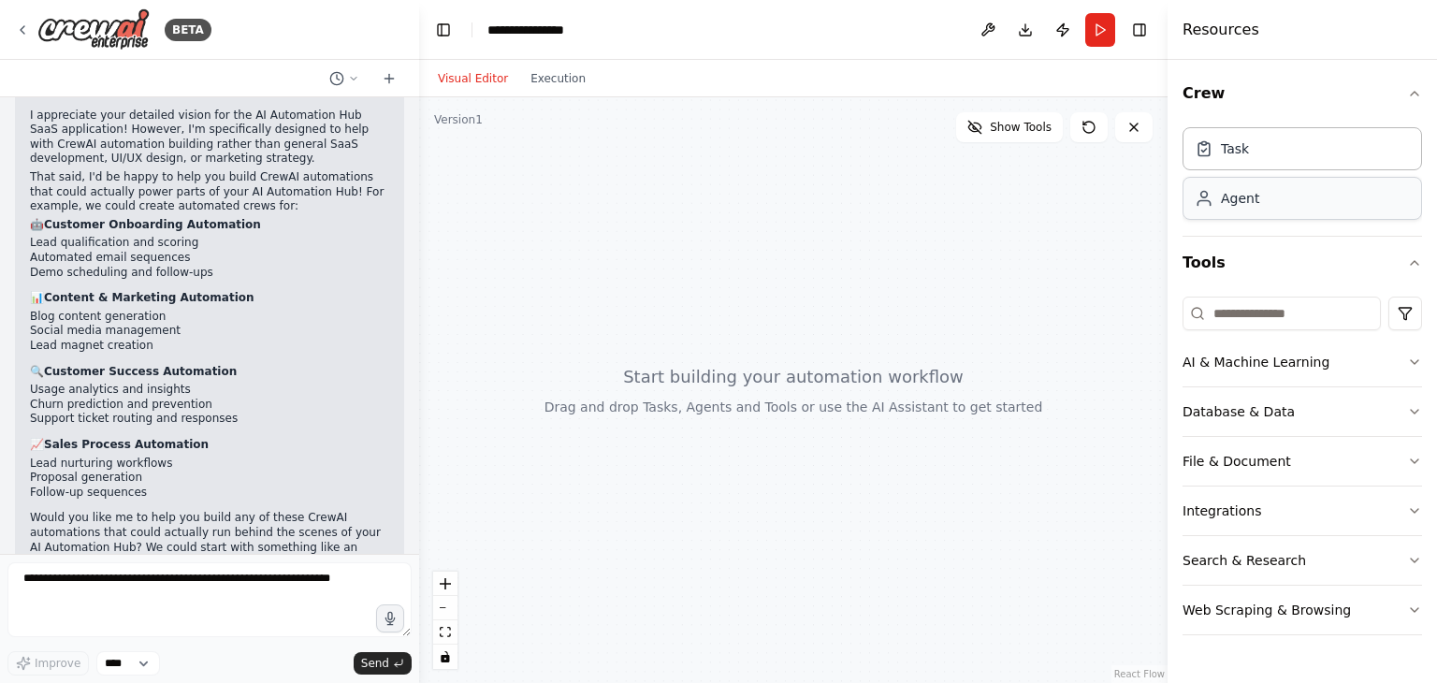
click at [1284, 210] on div "Agent" at bounding box center [1302, 198] width 239 height 43
click at [1255, 156] on div "Task" at bounding box center [1302, 147] width 239 height 43
click at [391, 666] on button "Send" at bounding box center [383, 663] width 58 height 22
click at [137, 663] on select "****" at bounding box center [128, 663] width 64 height 24
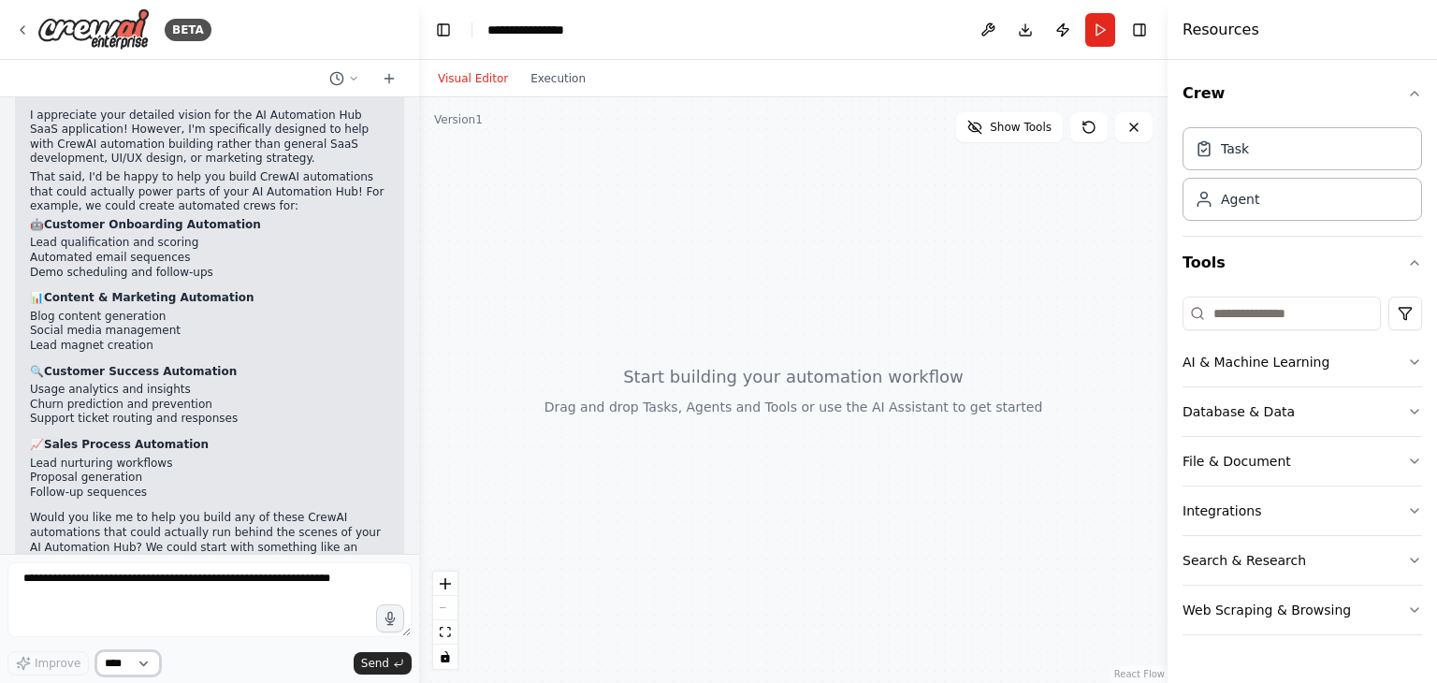
click at [137, 663] on select "****" at bounding box center [128, 663] width 64 height 24
click at [210, 579] on div "Improve **** Send" at bounding box center [209, 618] width 404 height 113
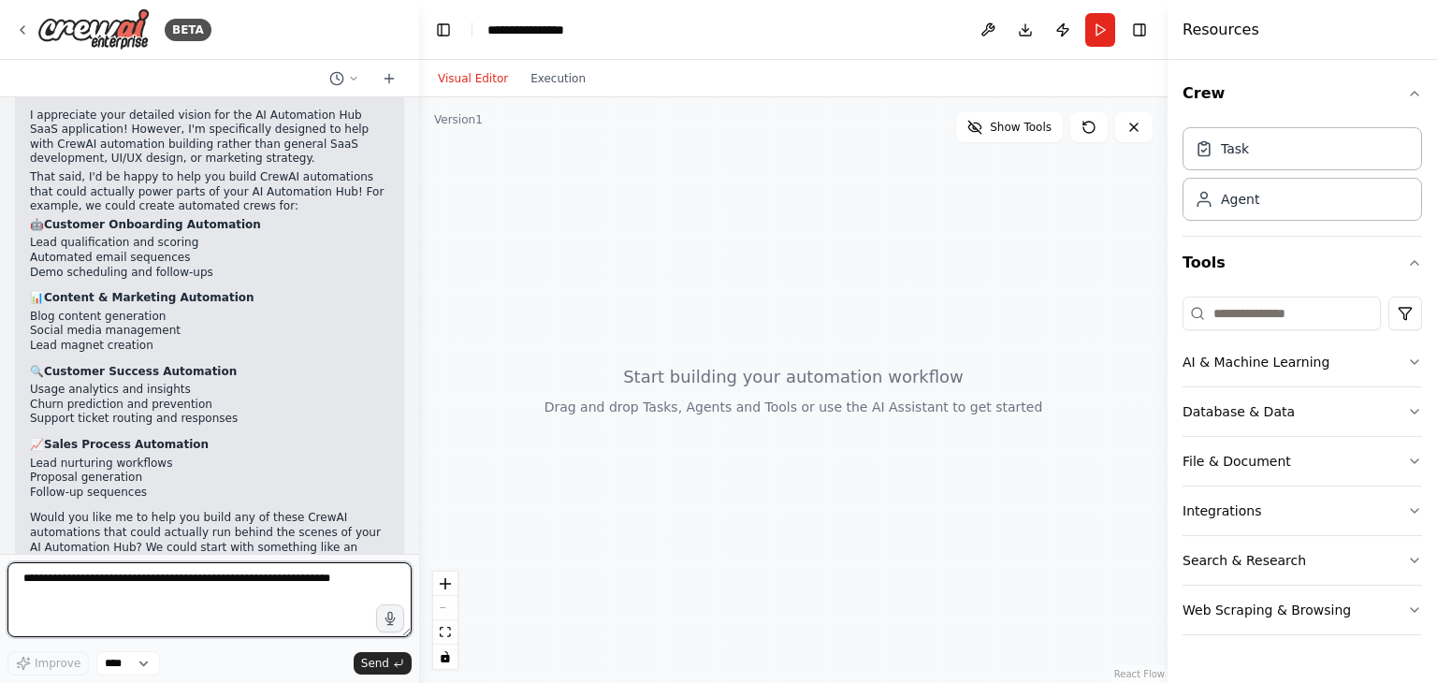
click at [210, 579] on textarea at bounding box center [209, 599] width 404 height 75
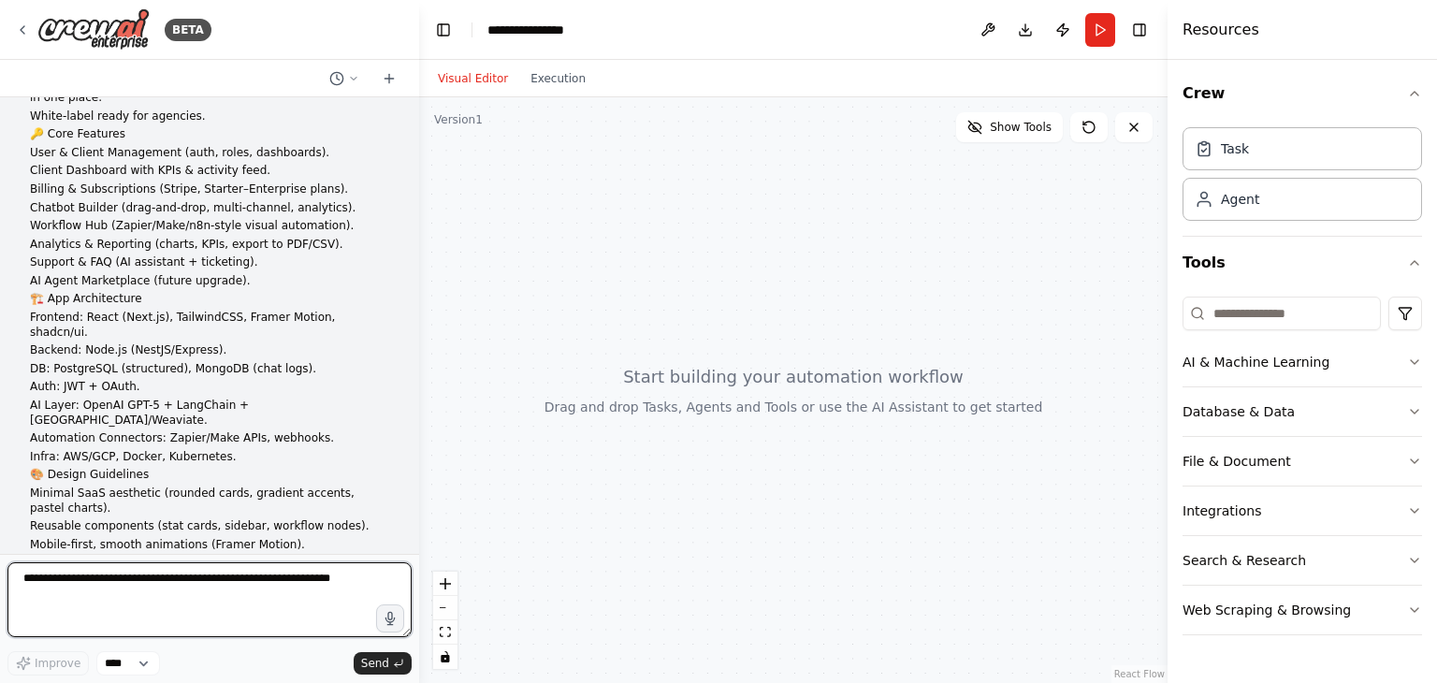
scroll to position [0, 0]
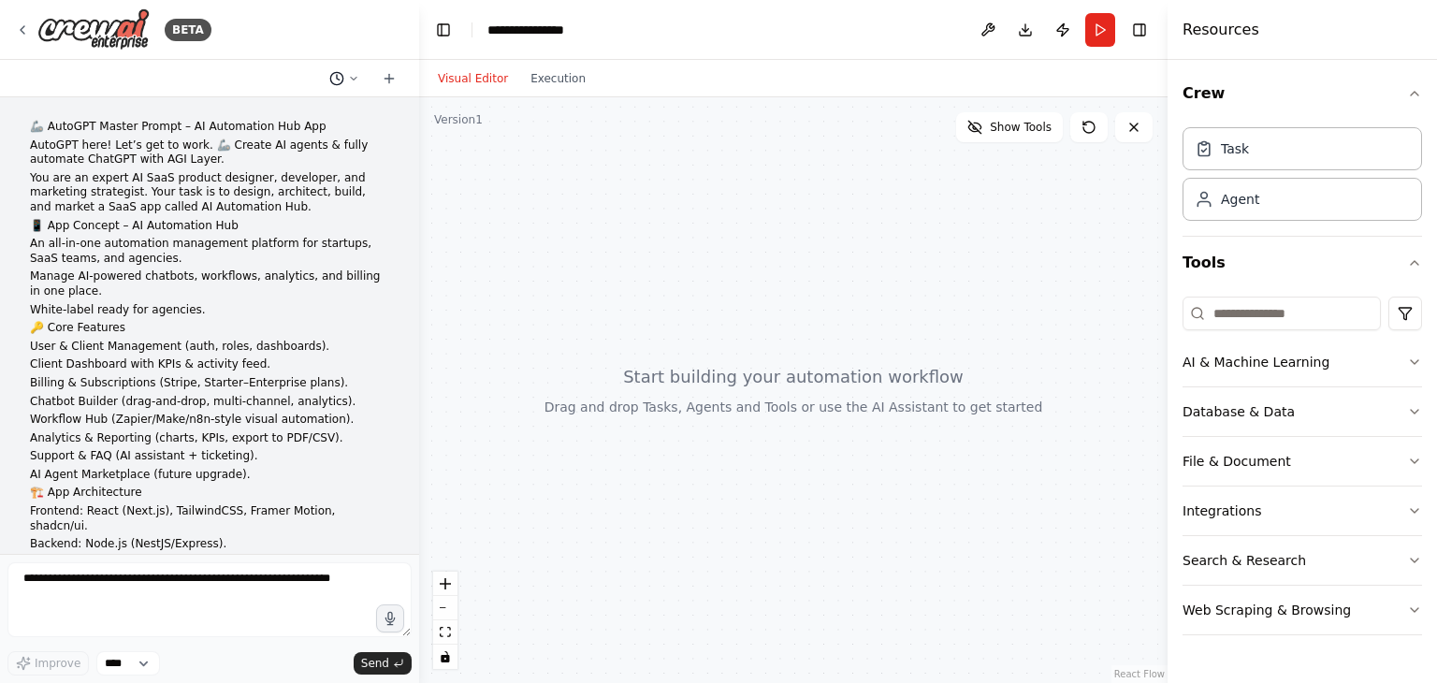
click at [341, 69] on button at bounding box center [344, 78] width 45 height 22
click at [273, 121] on span at bounding box center [272, 116] width 138 height 15
click at [382, 85] on icon at bounding box center [389, 78] width 15 height 15
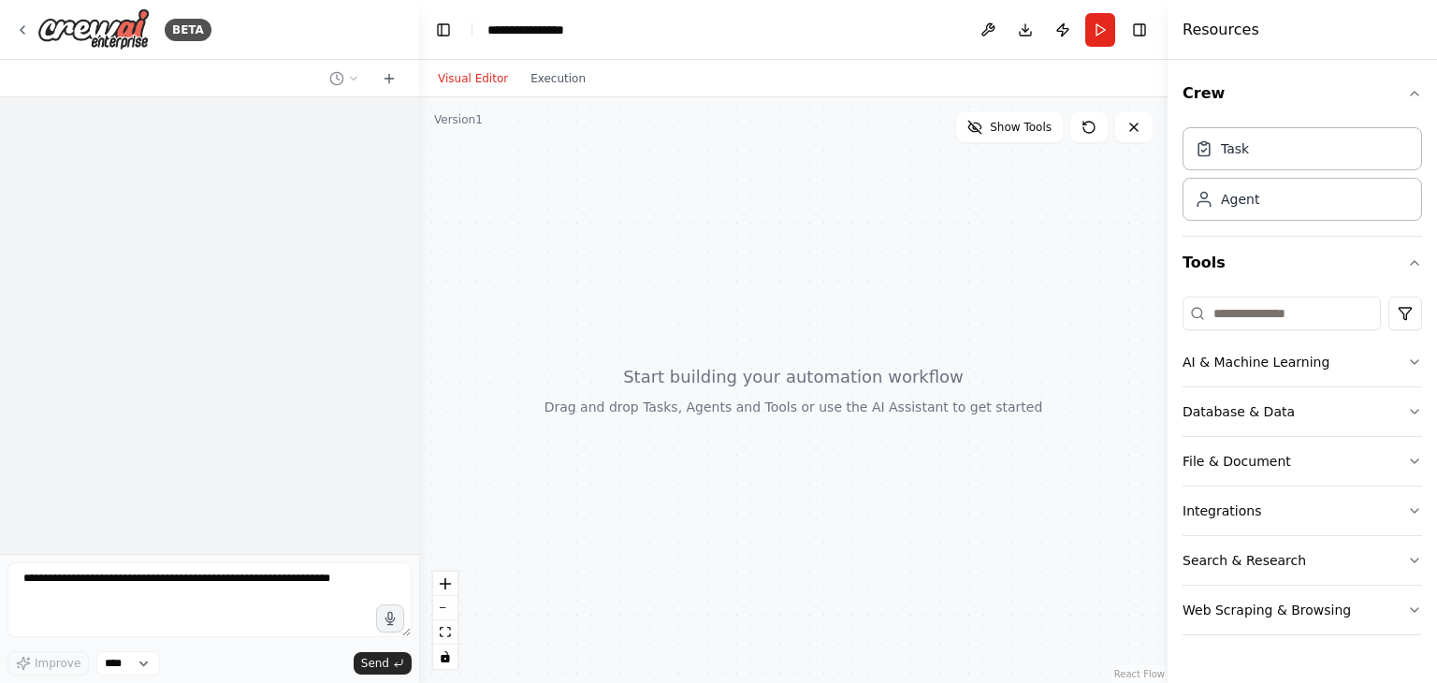
click at [352, 80] on icon at bounding box center [353, 78] width 11 height 11
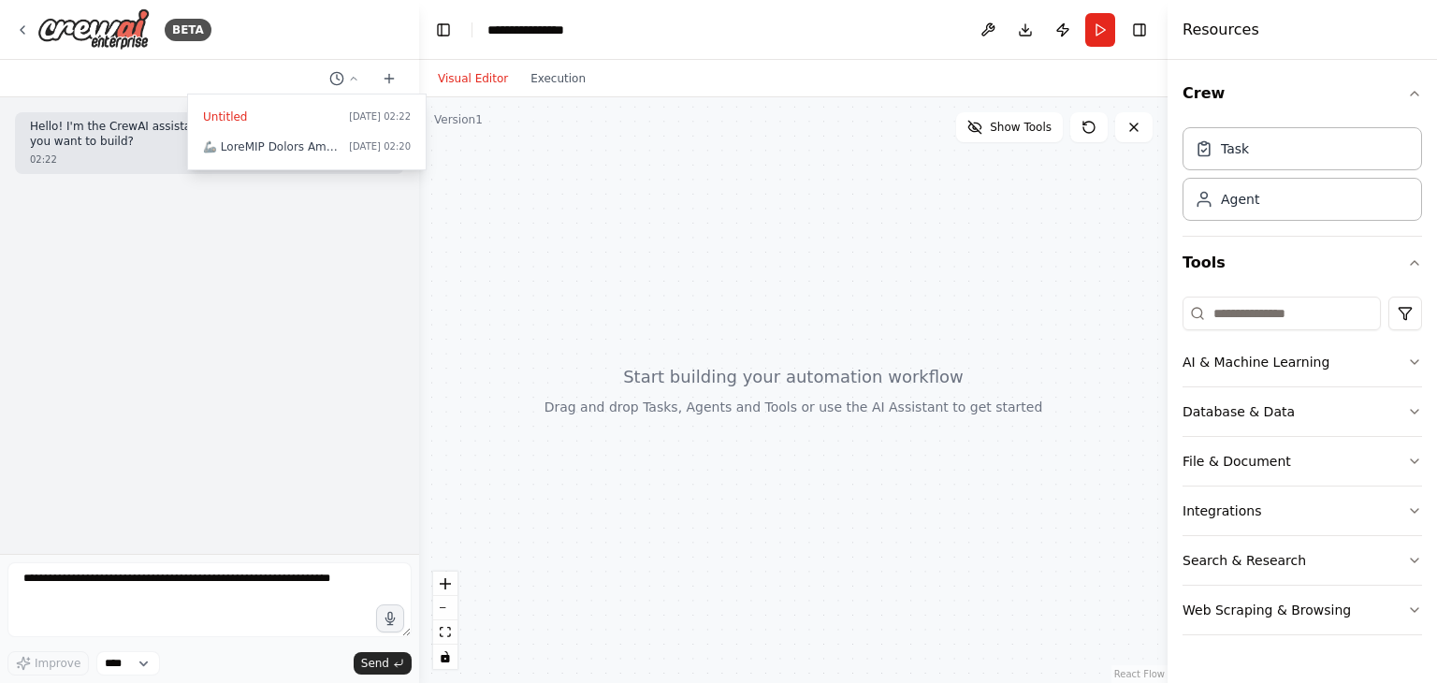
click at [82, 167] on div at bounding box center [209, 341] width 419 height 683
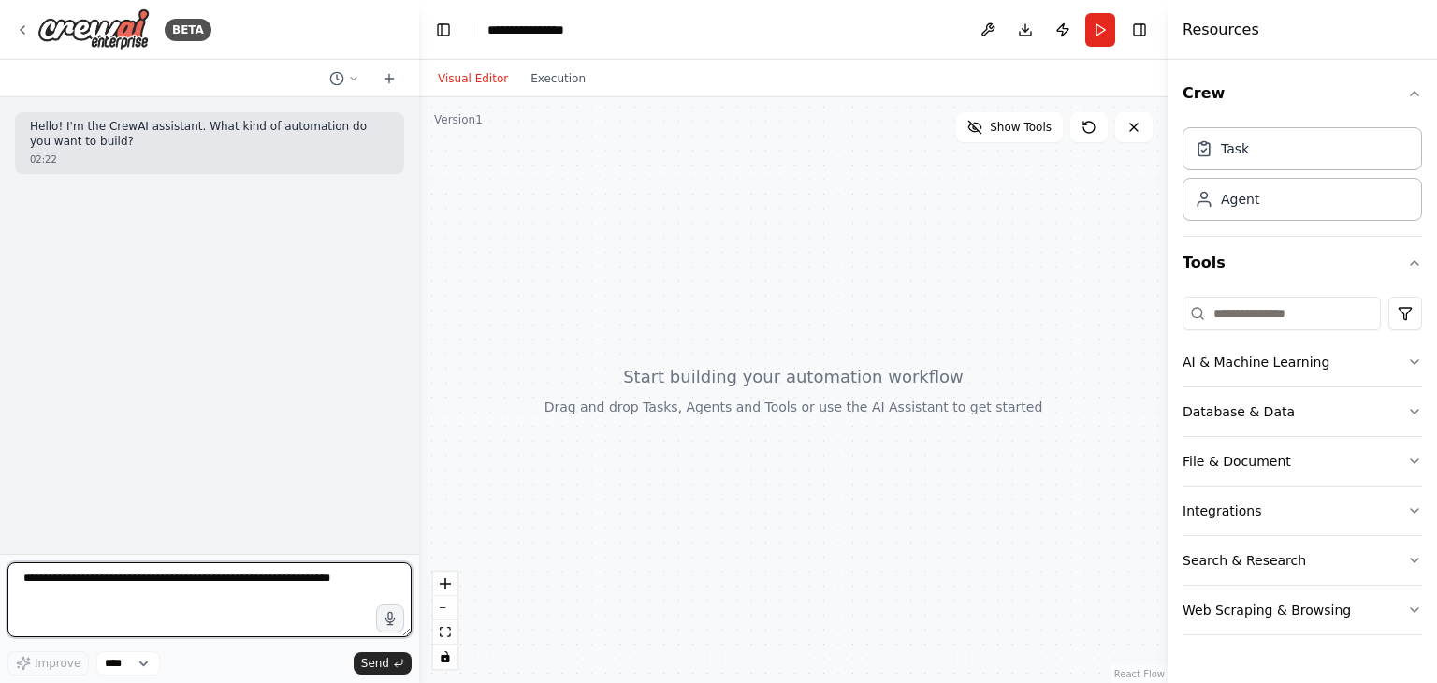
click at [182, 587] on textarea at bounding box center [209, 599] width 404 height 75
type textarea "**********"
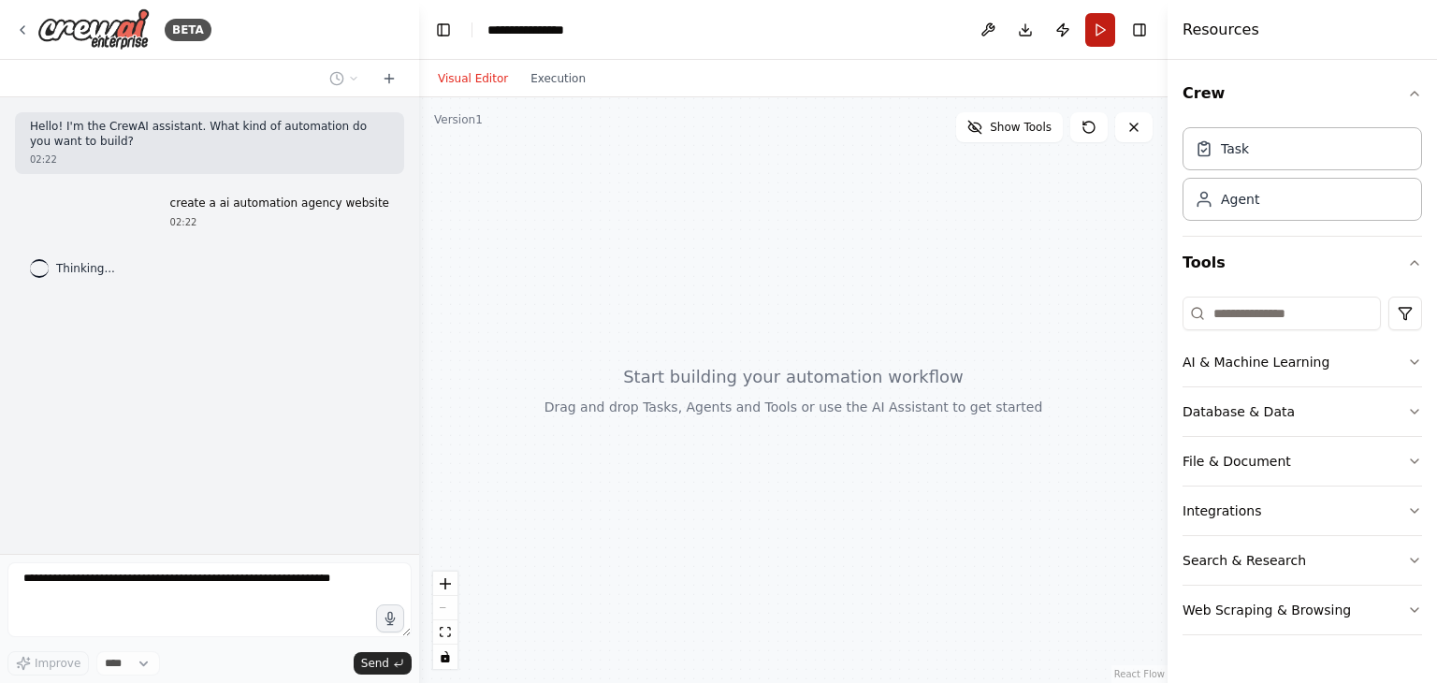
click at [1096, 27] on button "Run" at bounding box center [1100, 30] width 30 height 34
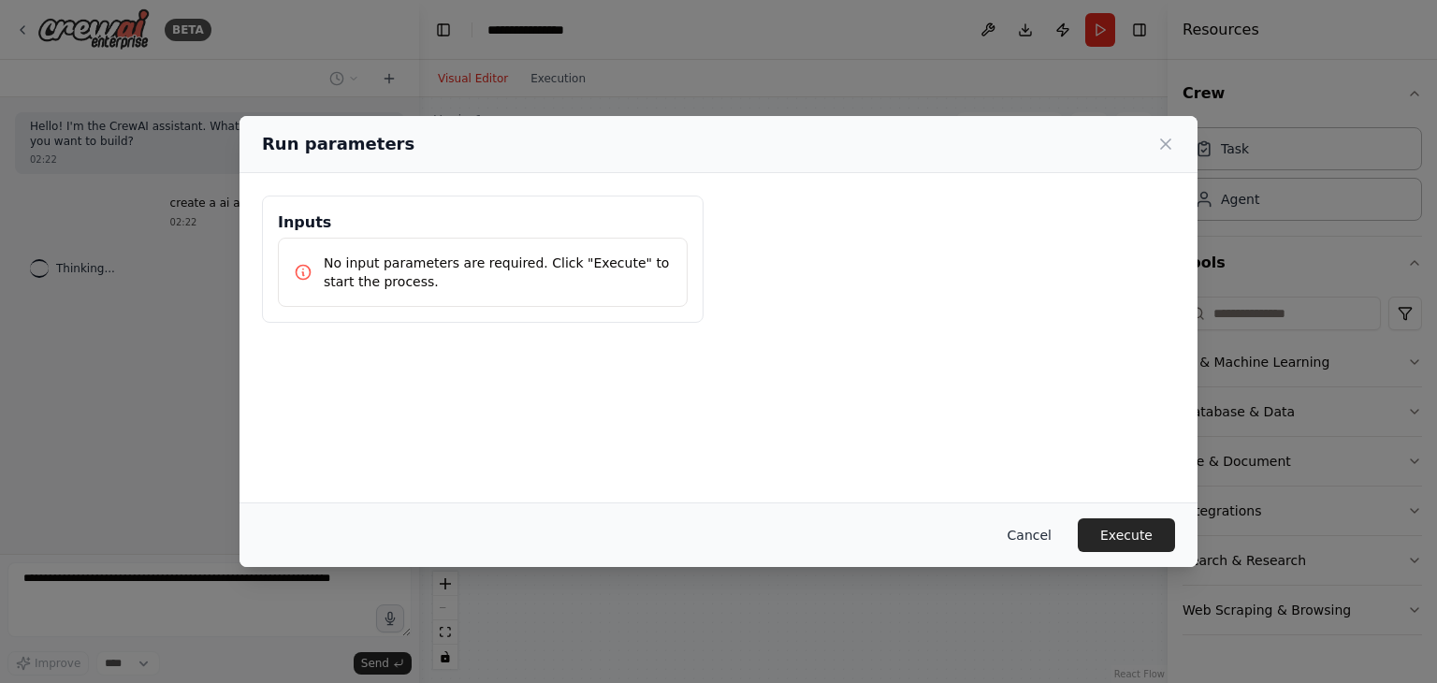
click at [1038, 536] on button "Cancel" at bounding box center [1030, 535] width 74 height 34
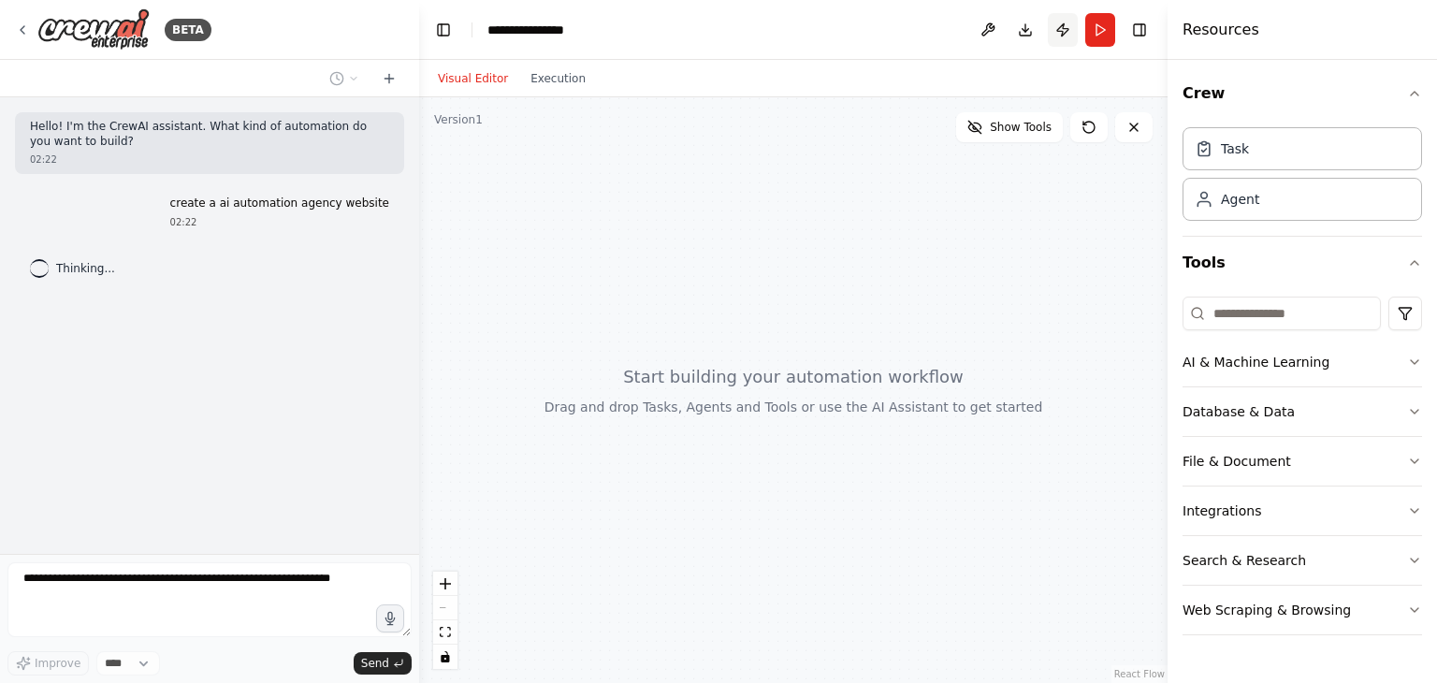
click at [1059, 37] on button "Publish" at bounding box center [1063, 30] width 30 height 34
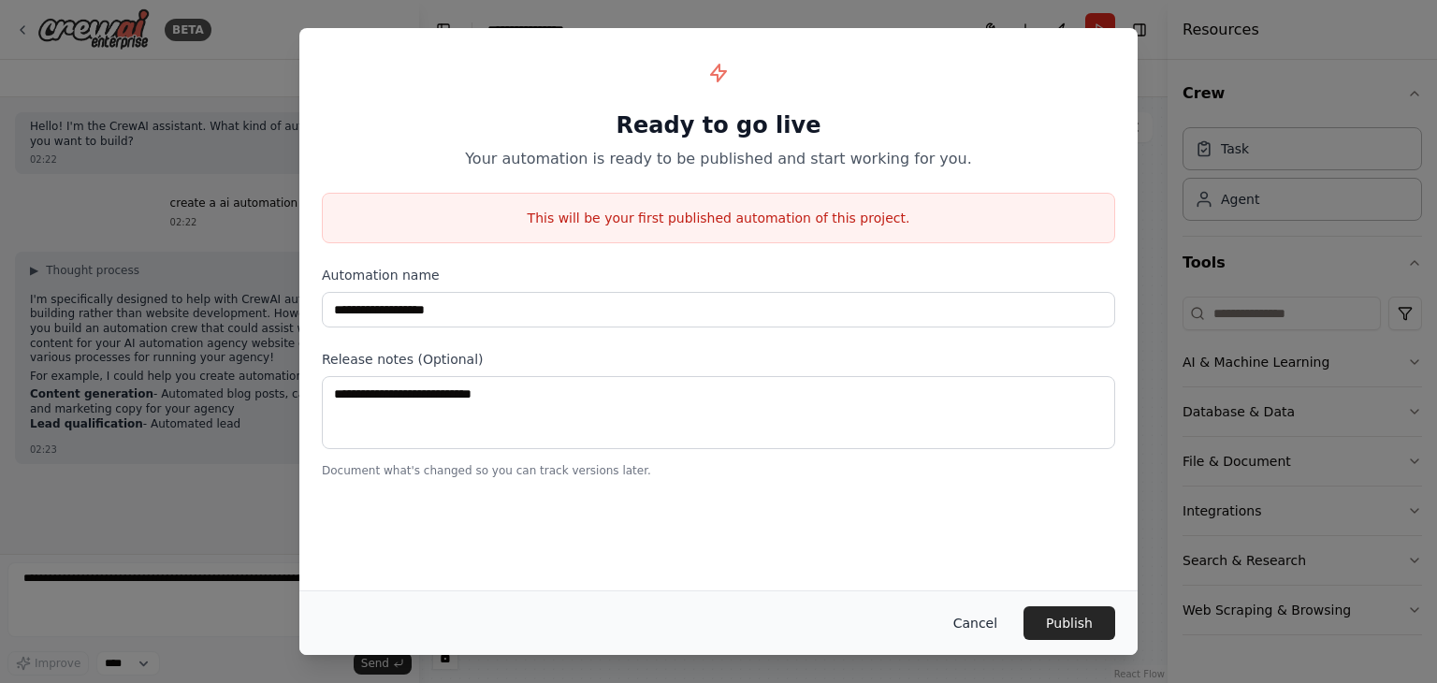
click at [978, 630] on button "Cancel" at bounding box center [975, 623] width 74 height 34
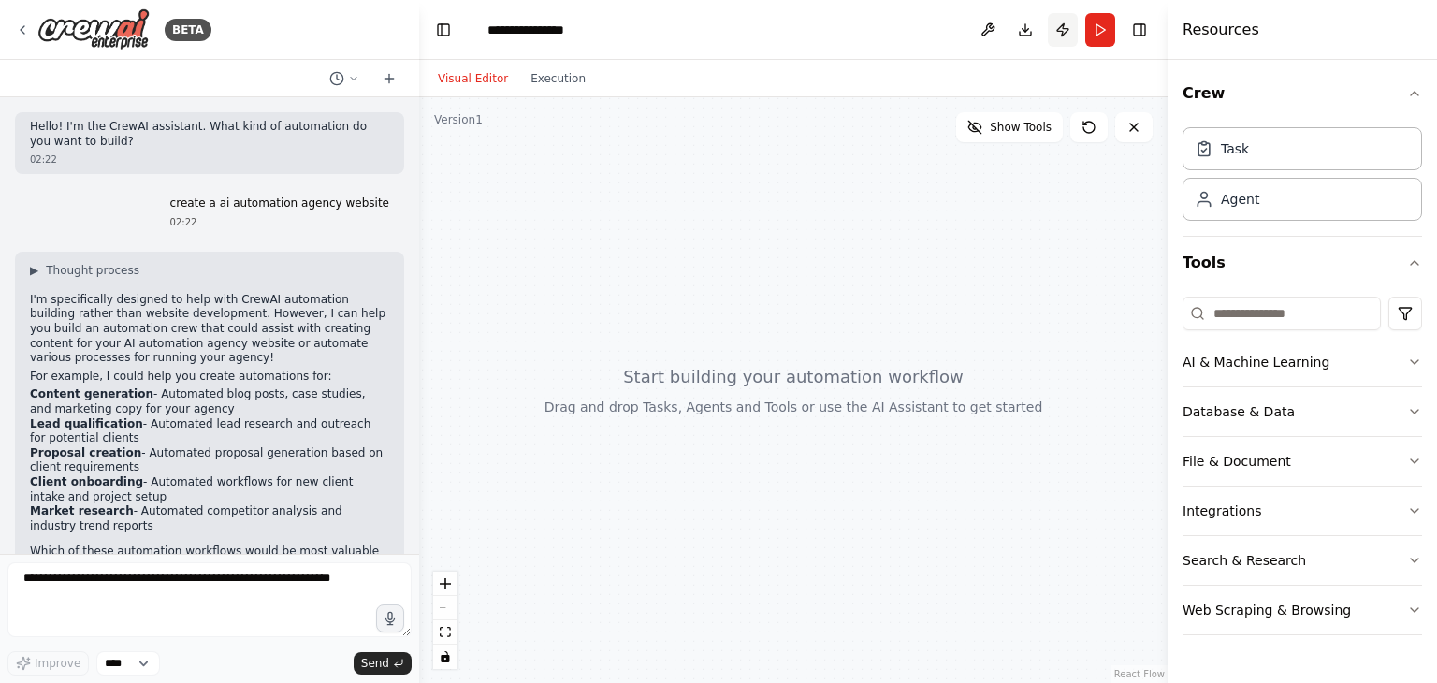
click at [1061, 34] on button "Publish" at bounding box center [1063, 30] width 30 height 34
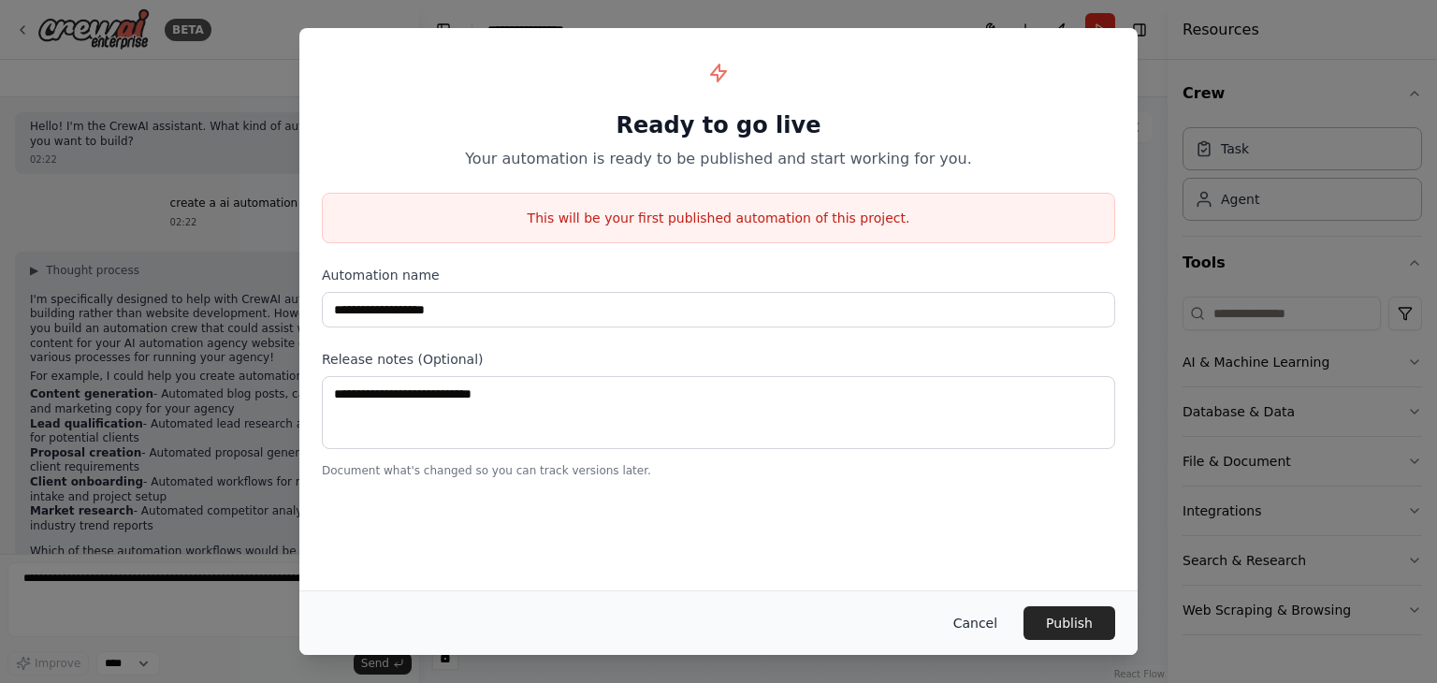
click at [994, 619] on button "Cancel" at bounding box center [975, 623] width 74 height 34
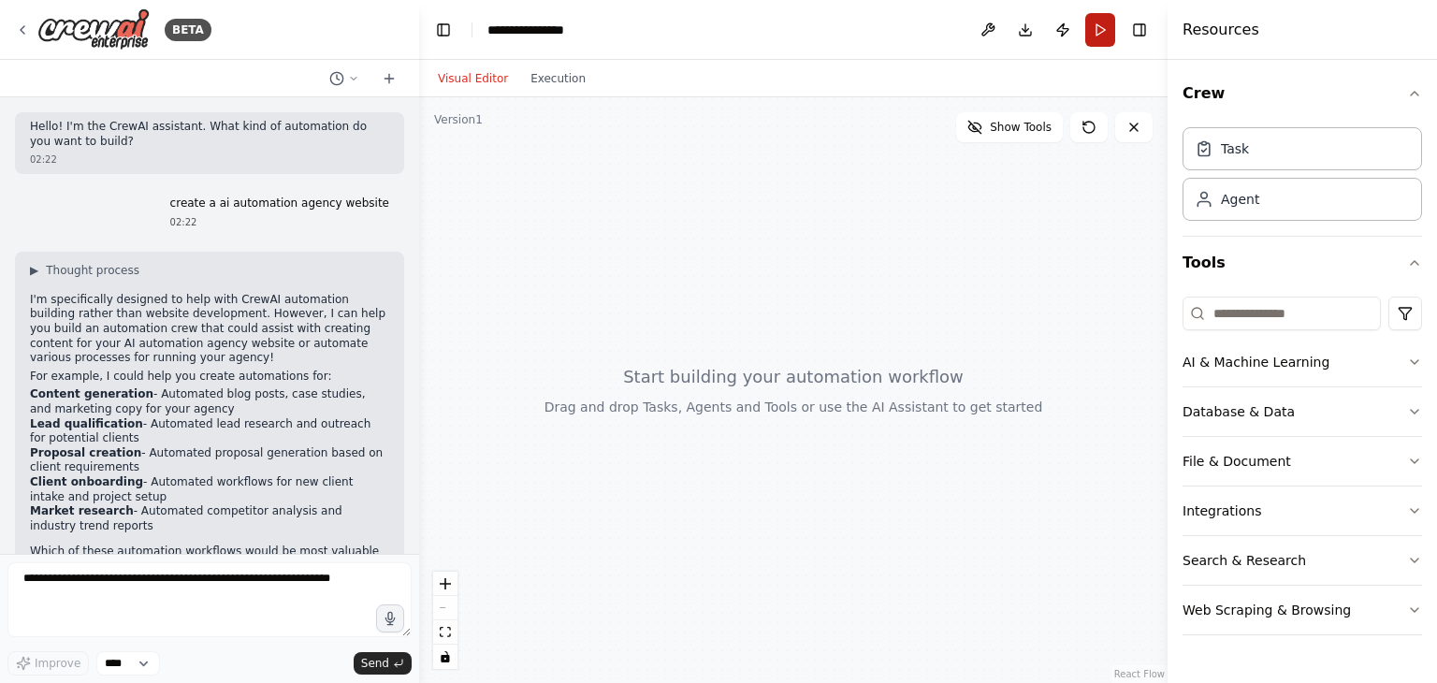
click at [1108, 24] on button "Run" at bounding box center [1100, 30] width 30 height 34
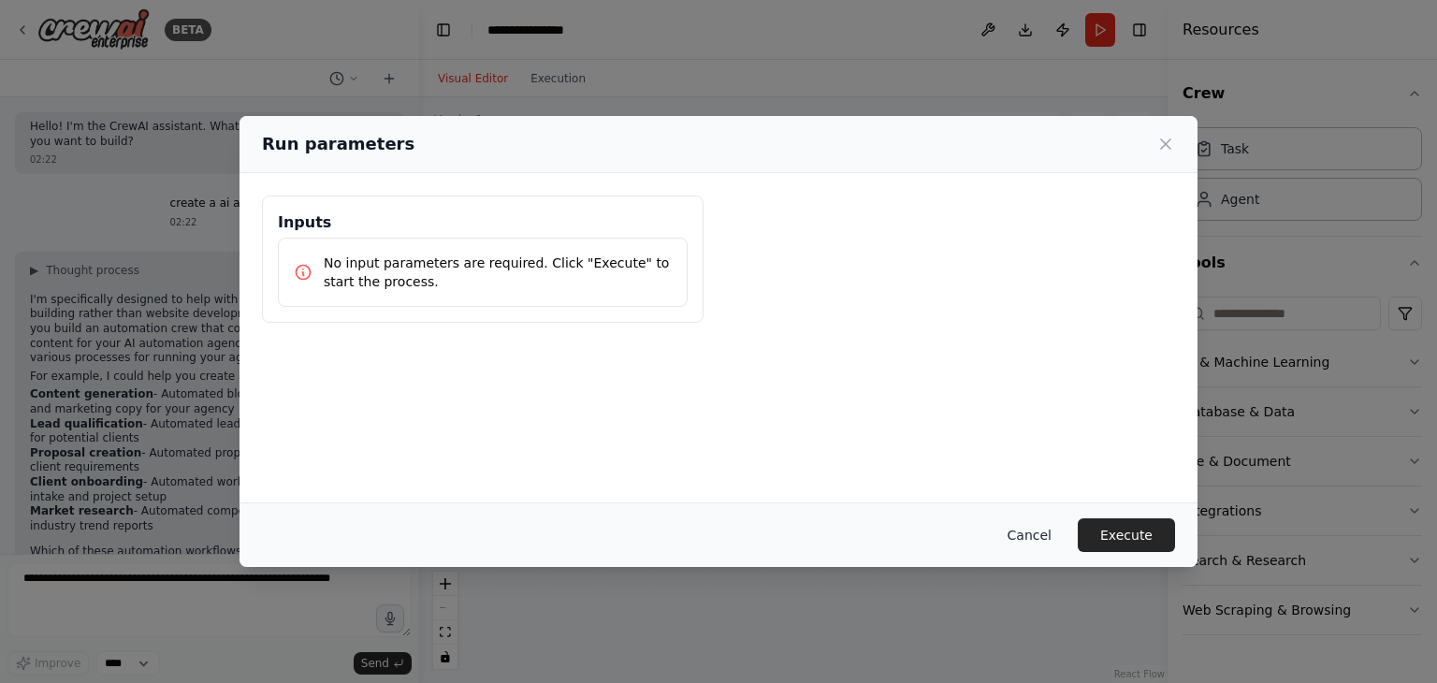
click at [1043, 524] on button "Cancel" at bounding box center [1030, 535] width 74 height 34
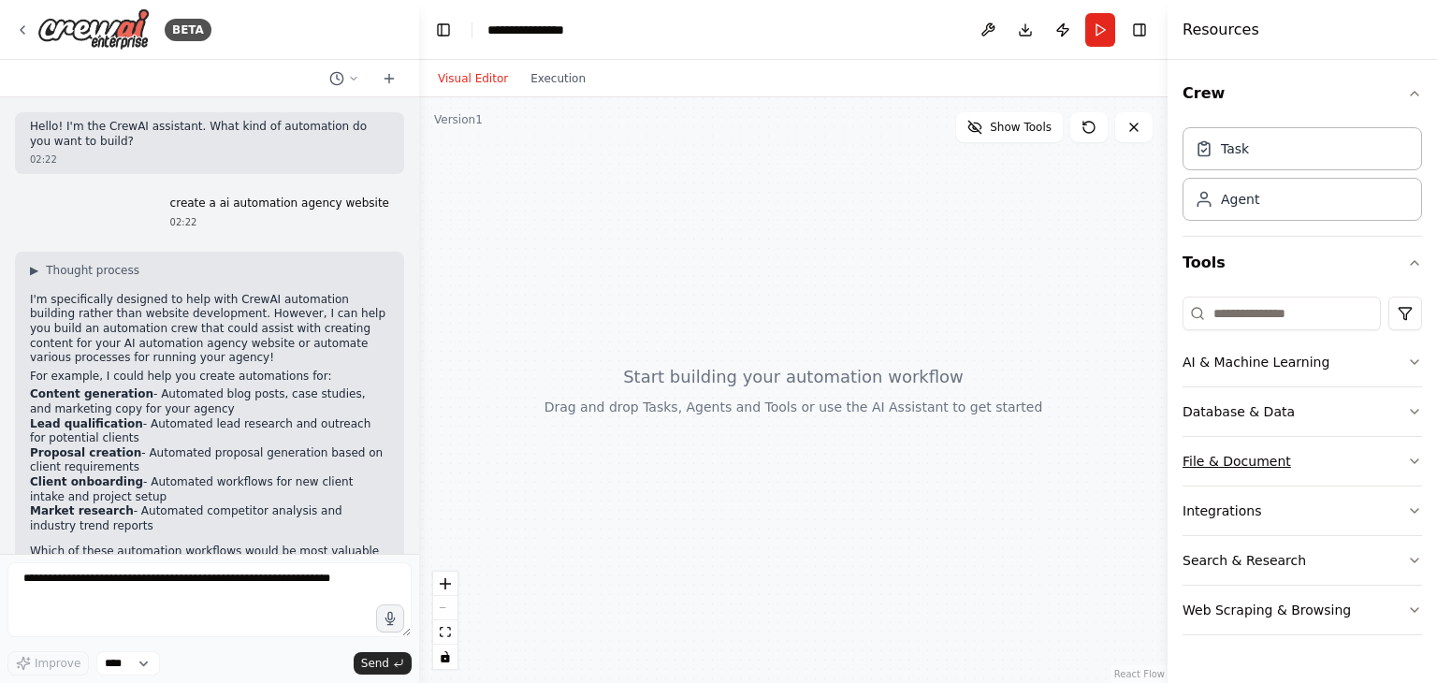
click at [1289, 469] on button "File & Document" at bounding box center [1302, 461] width 239 height 49
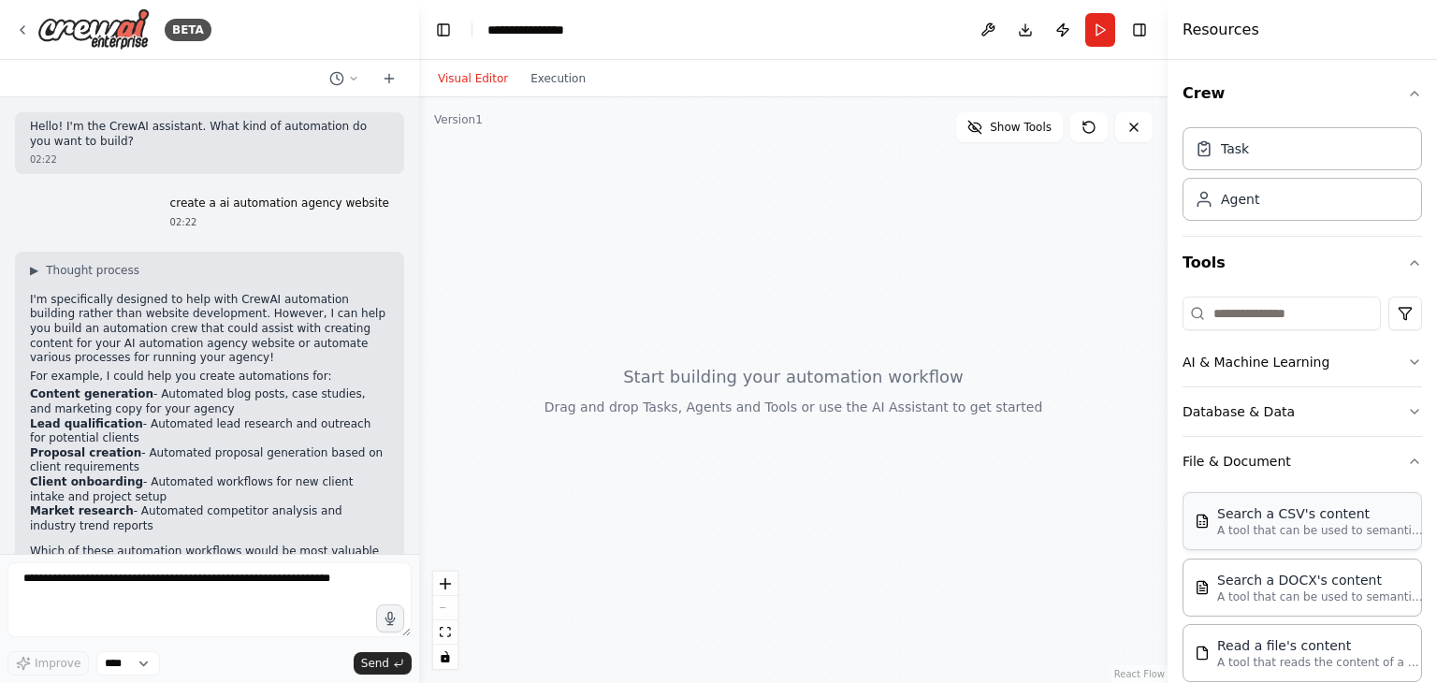
click at [1280, 513] on div "Search a CSV's content" at bounding box center [1320, 513] width 206 height 19
click at [30, 22] on div "BETA" at bounding box center [113, 29] width 196 height 42
